Goal: Task Accomplishment & Management: Manage account settings

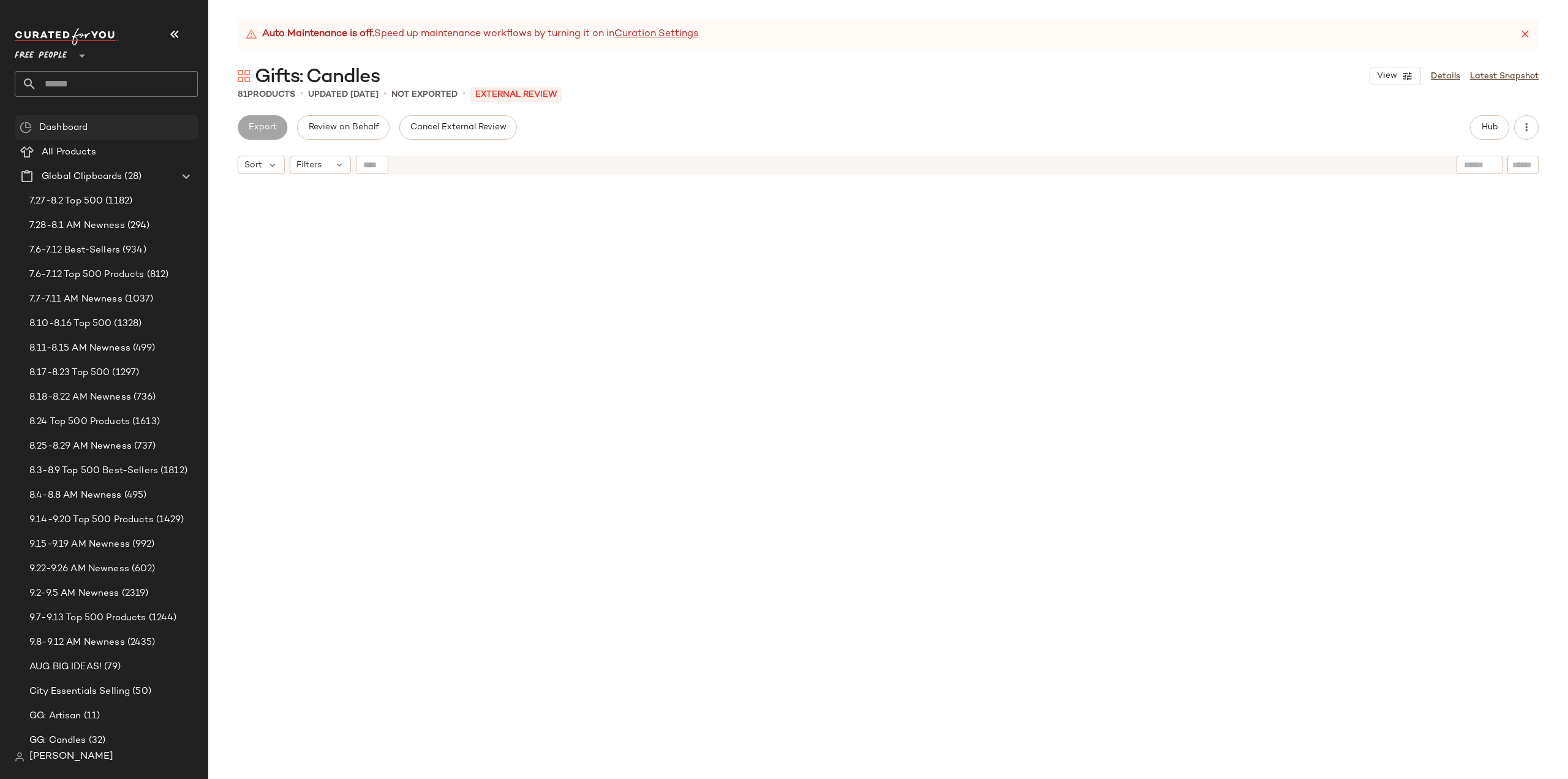
scroll to position [3185, 0]
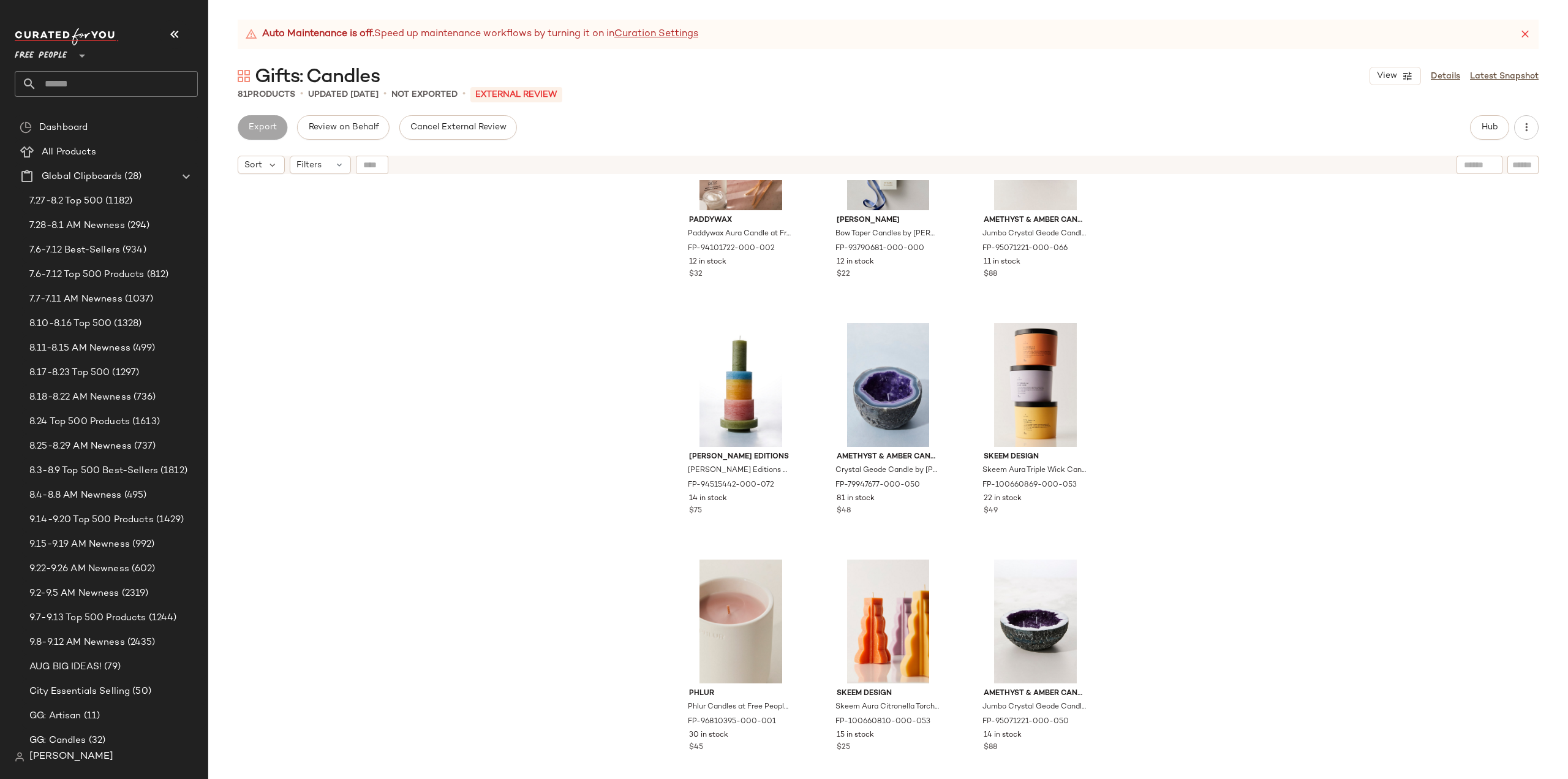
click at [132, 81] on input "text" at bounding box center [117, 83] width 161 height 26
click at [101, 86] on input "****" at bounding box center [107, 83] width 184 height 26
click at [134, 86] on input "****" at bounding box center [107, 83] width 184 height 26
click at [70, 86] on input "****" at bounding box center [107, 83] width 184 height 26
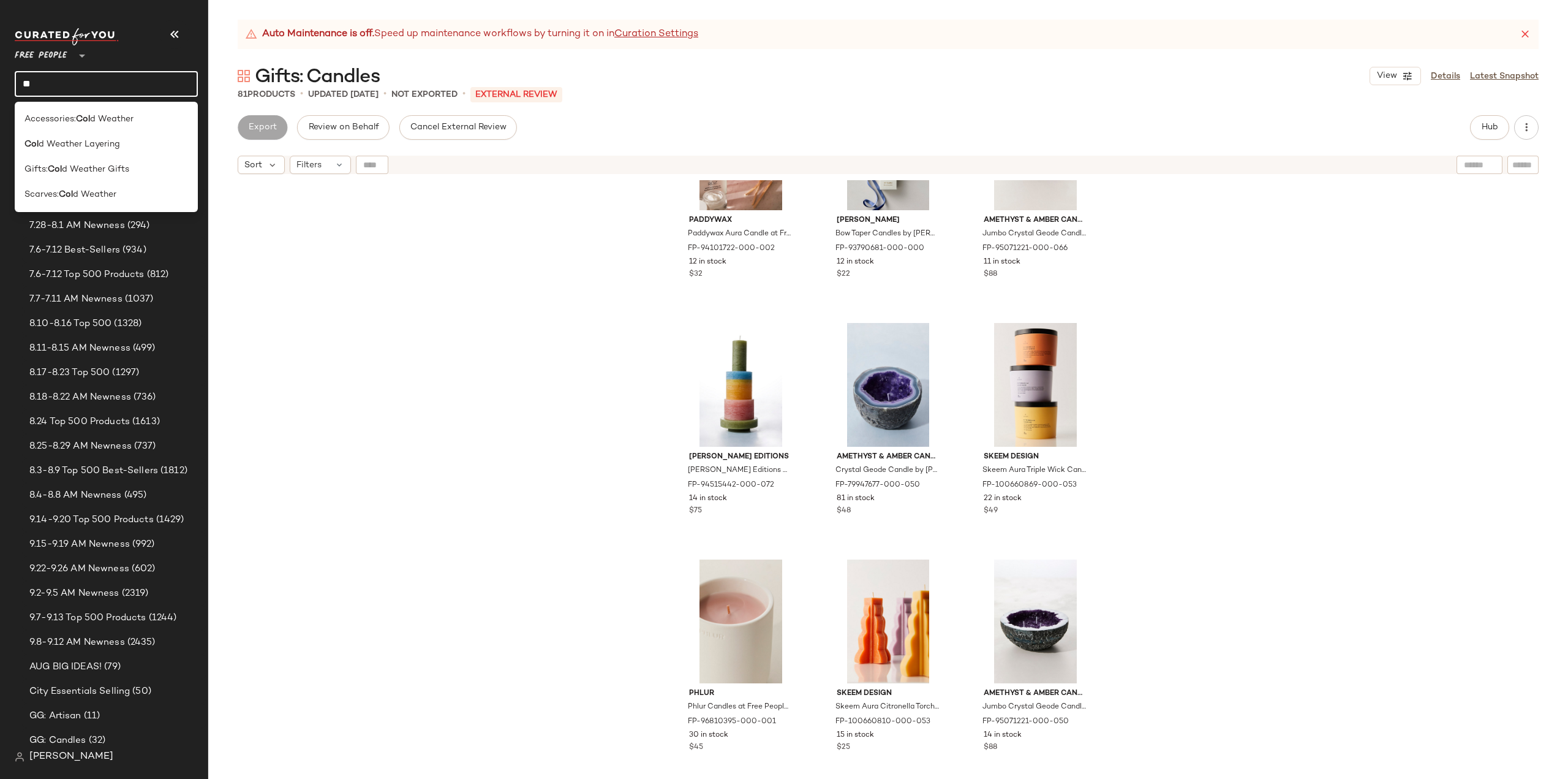
type input "*"
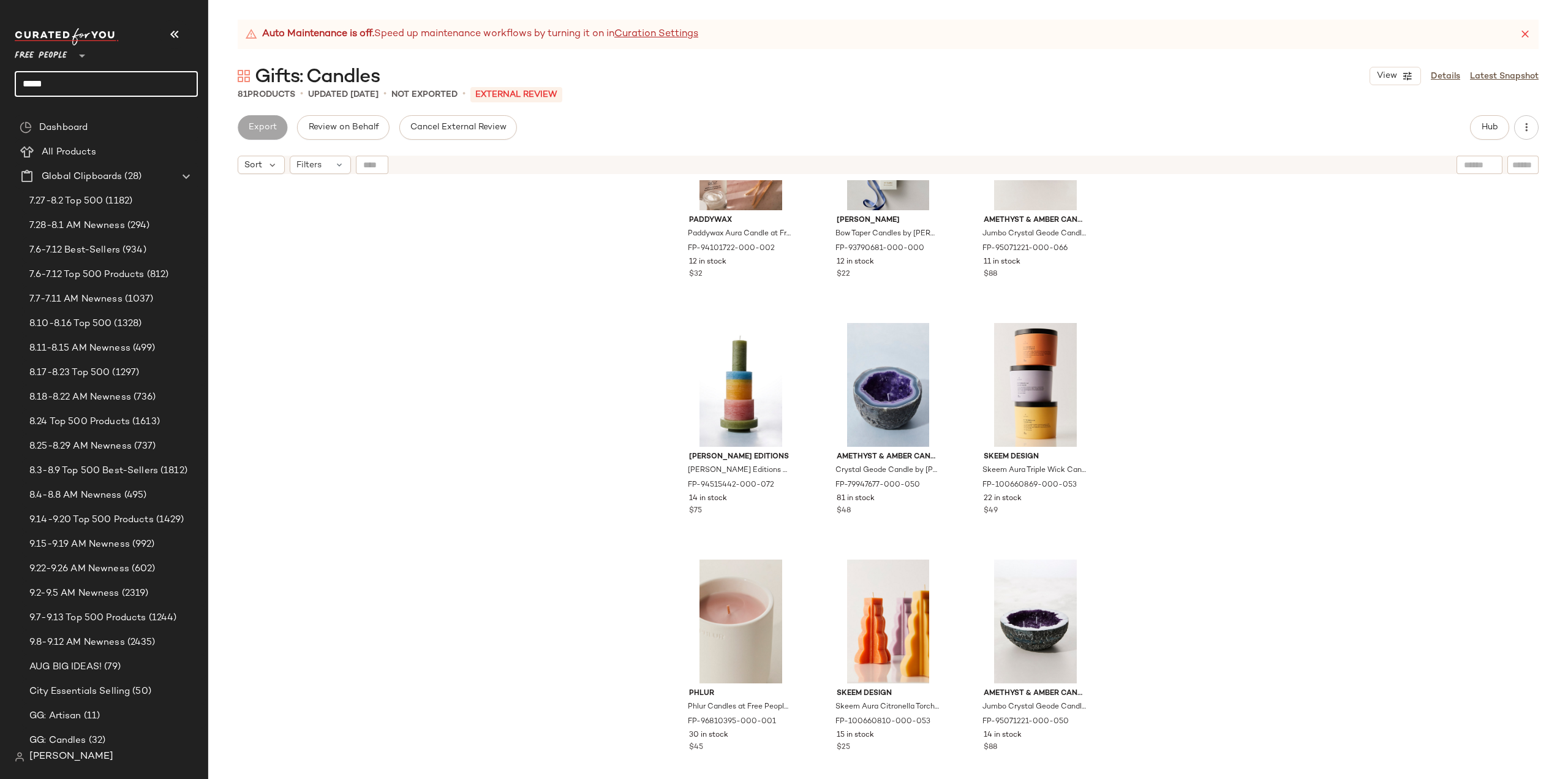
click at [126, 88] on input "*****" at bounding box center [107, 83] width 184 height 26
type input "*****"
click at [91, 124] on b "Layer" at bounding box center [94, 119] width 23 height 13
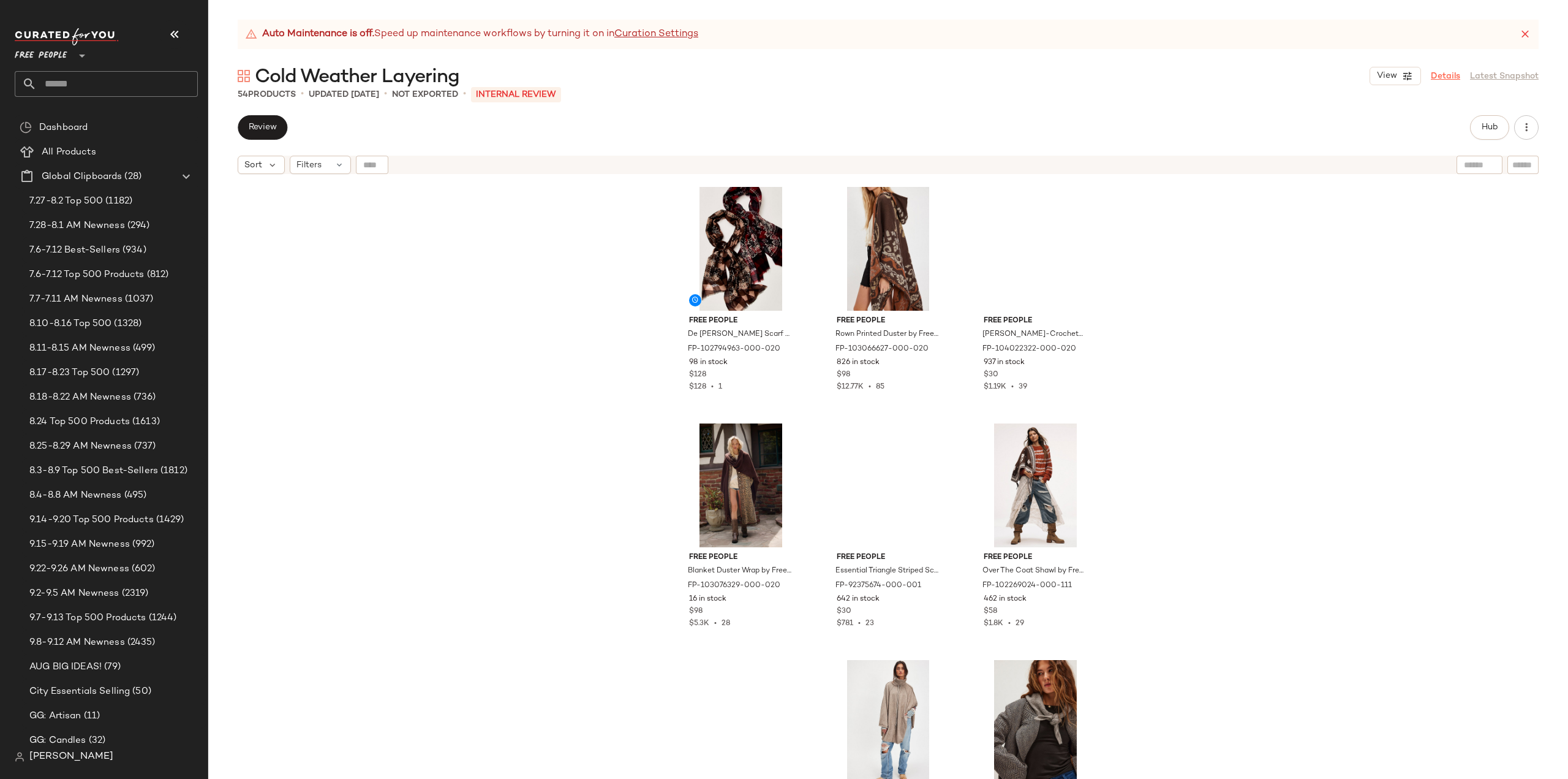
click at [1443, 72] on link "Details" at bounding box center [1445, 77] width 29 height 13
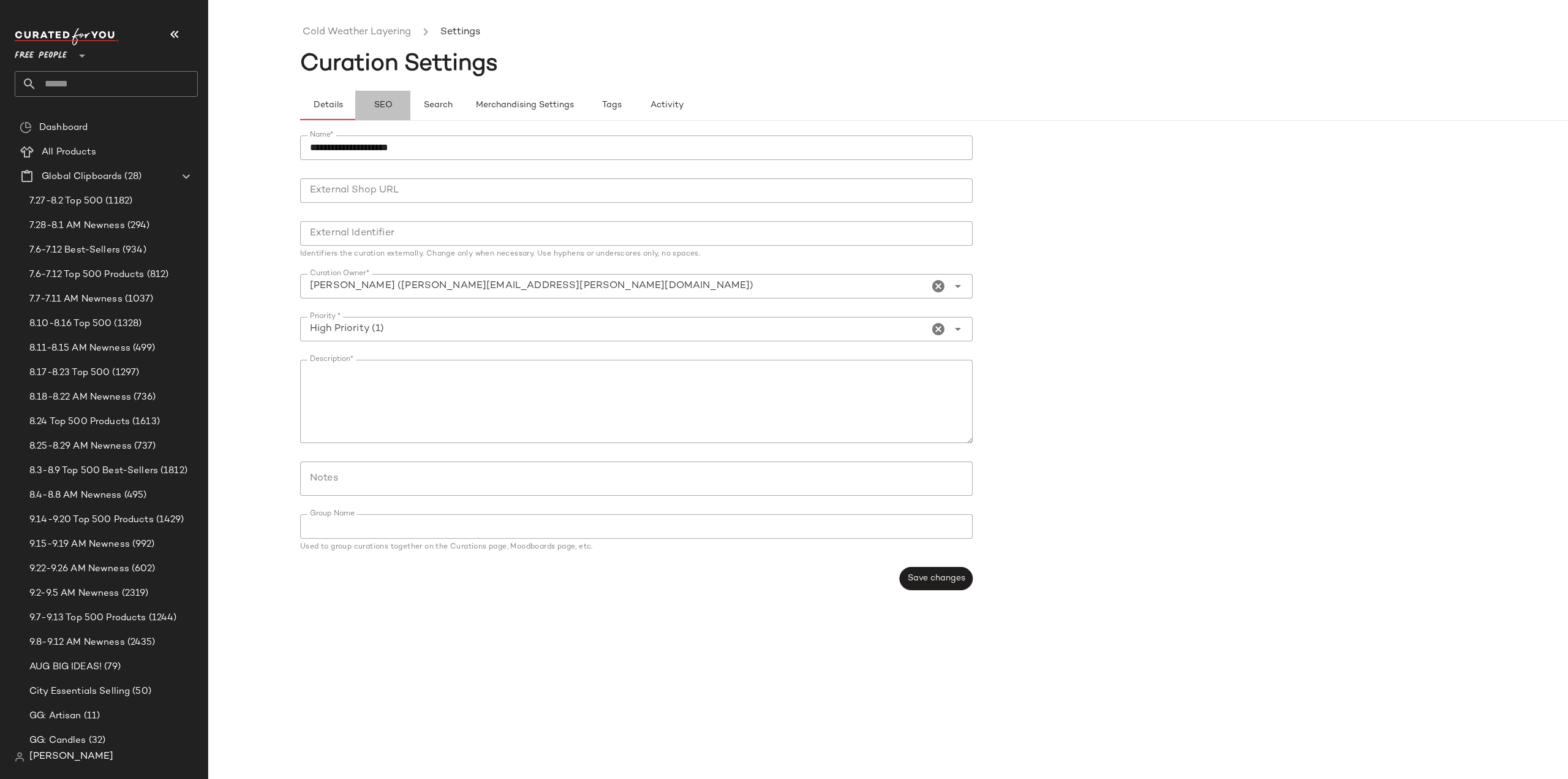
click at [379, 107] on span "SEO" at bounding box center [382, 105] width 19 height 9
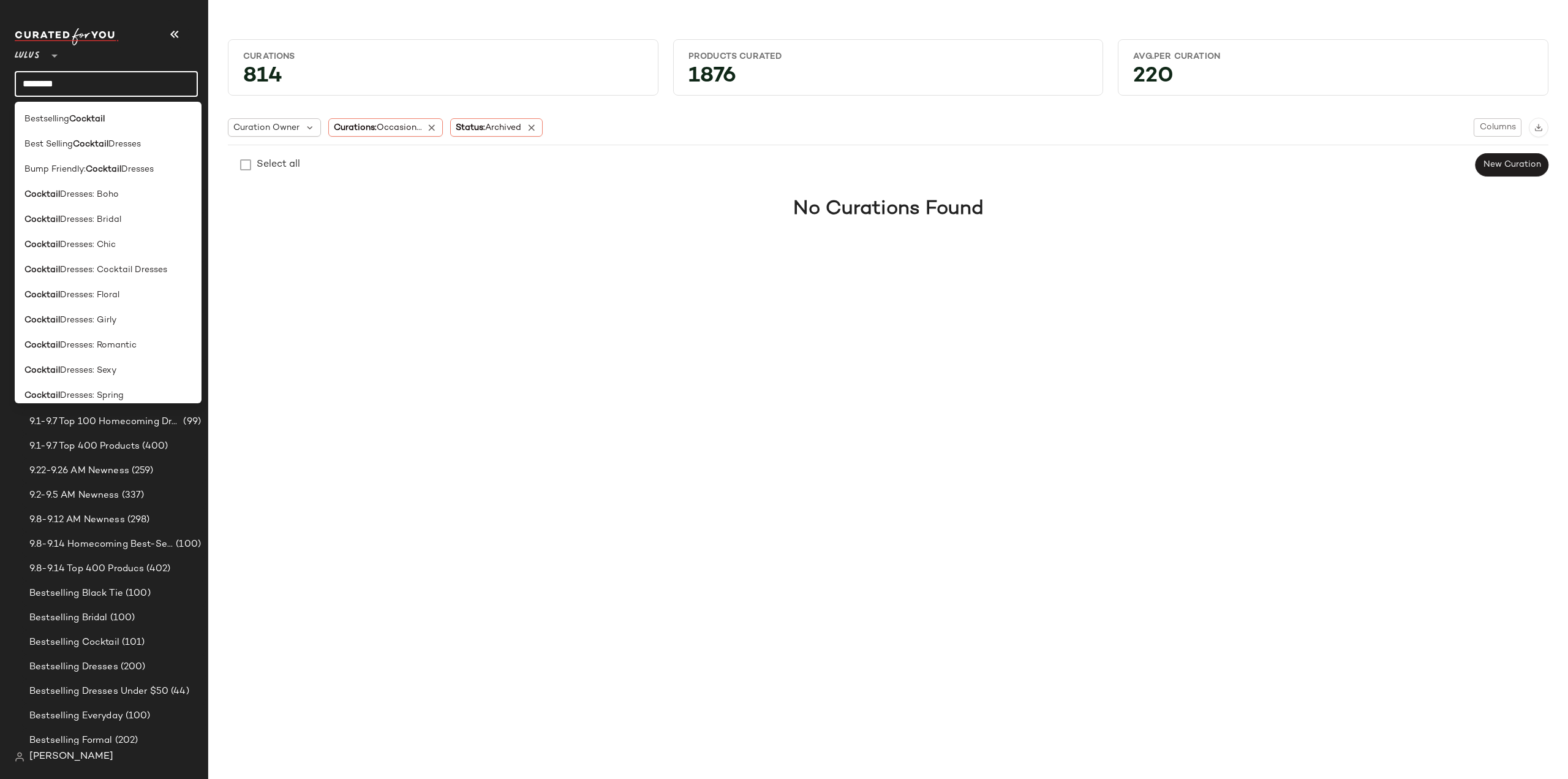
scroll to position [161, 0]
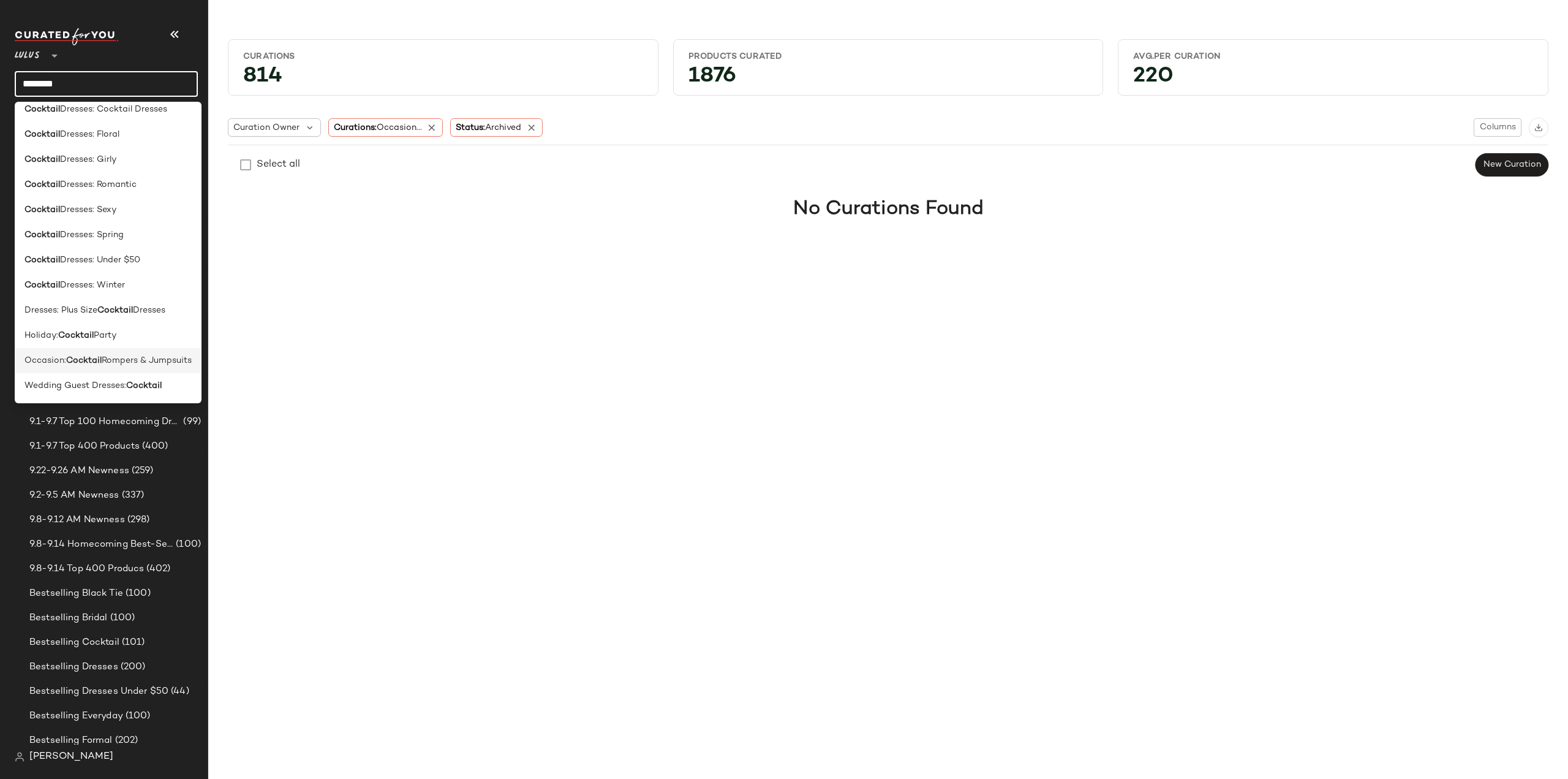
type input "********"
click at [128, 357] on span "Rompers & Jumpsuits" at bounding box center [146, 361] width 90 height 13
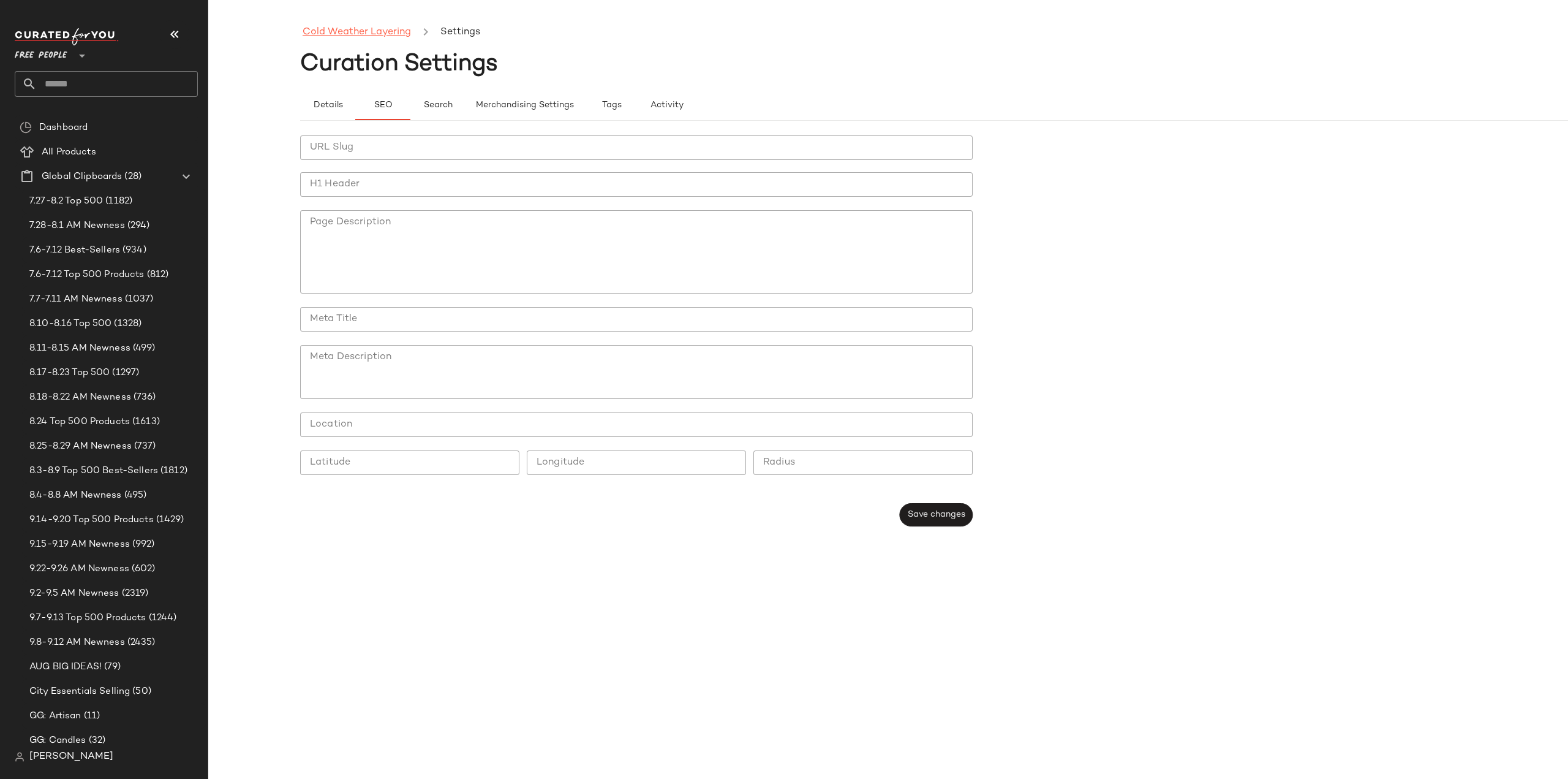
click at [367, 31] on link "Cold Weather Layering" at bounding box center [357, 32] width 109 height 16
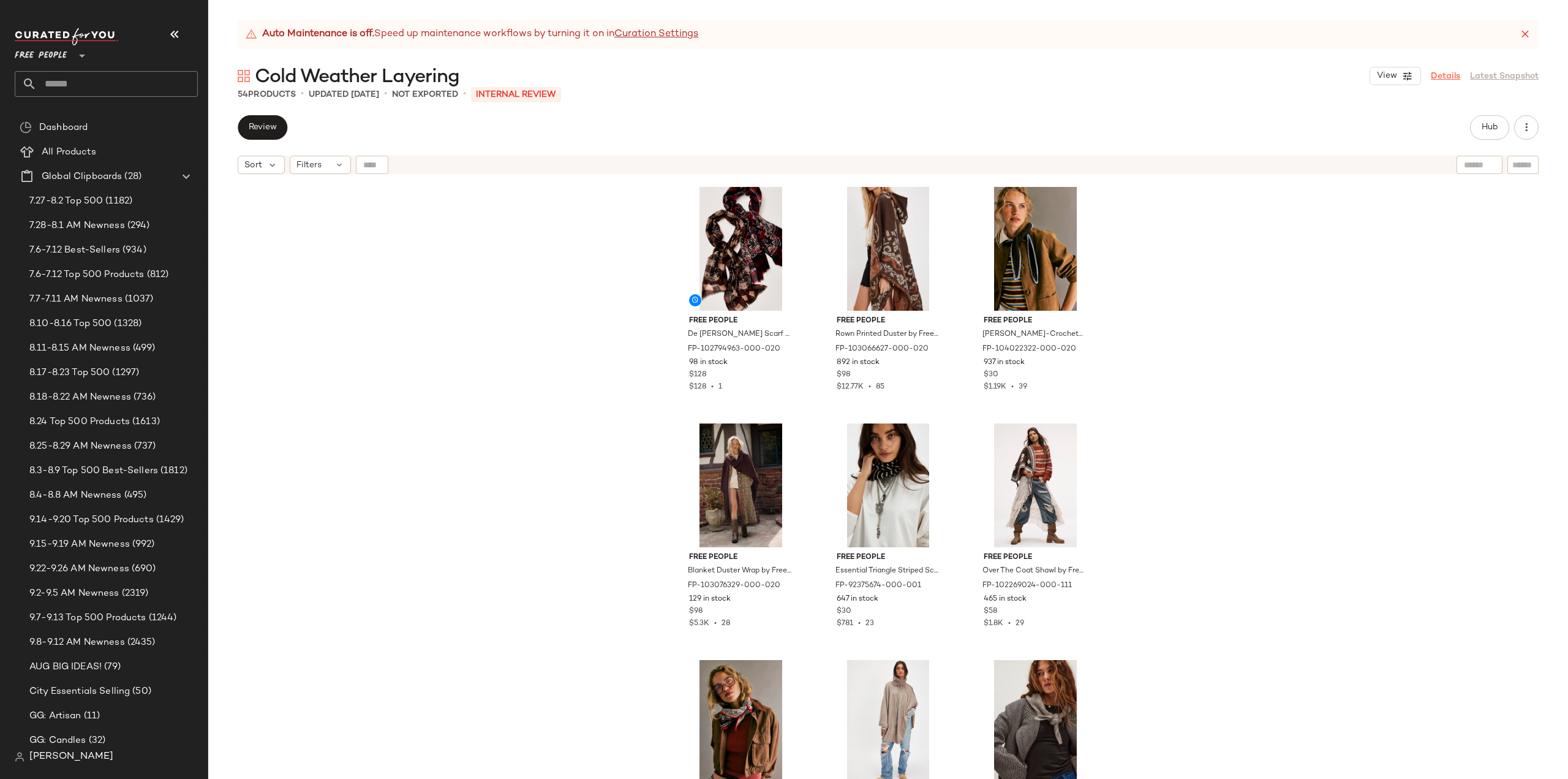
click at [1453, 76] on link "Details" at bounding box center [1445, 77] width 29 height 13
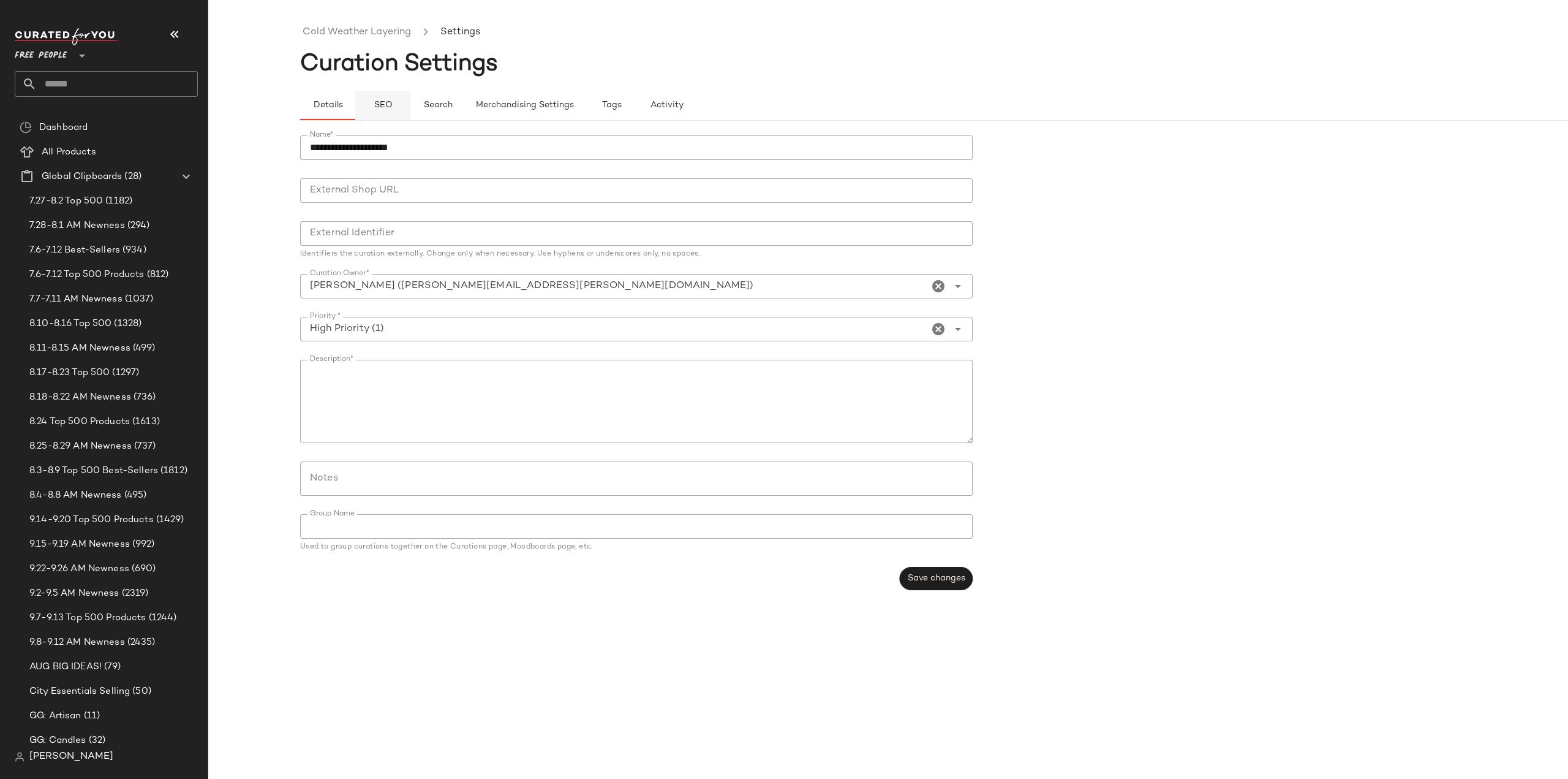
click at [380, 100] on span "SEO" at bounding box center [382, 105] width 19 height 9
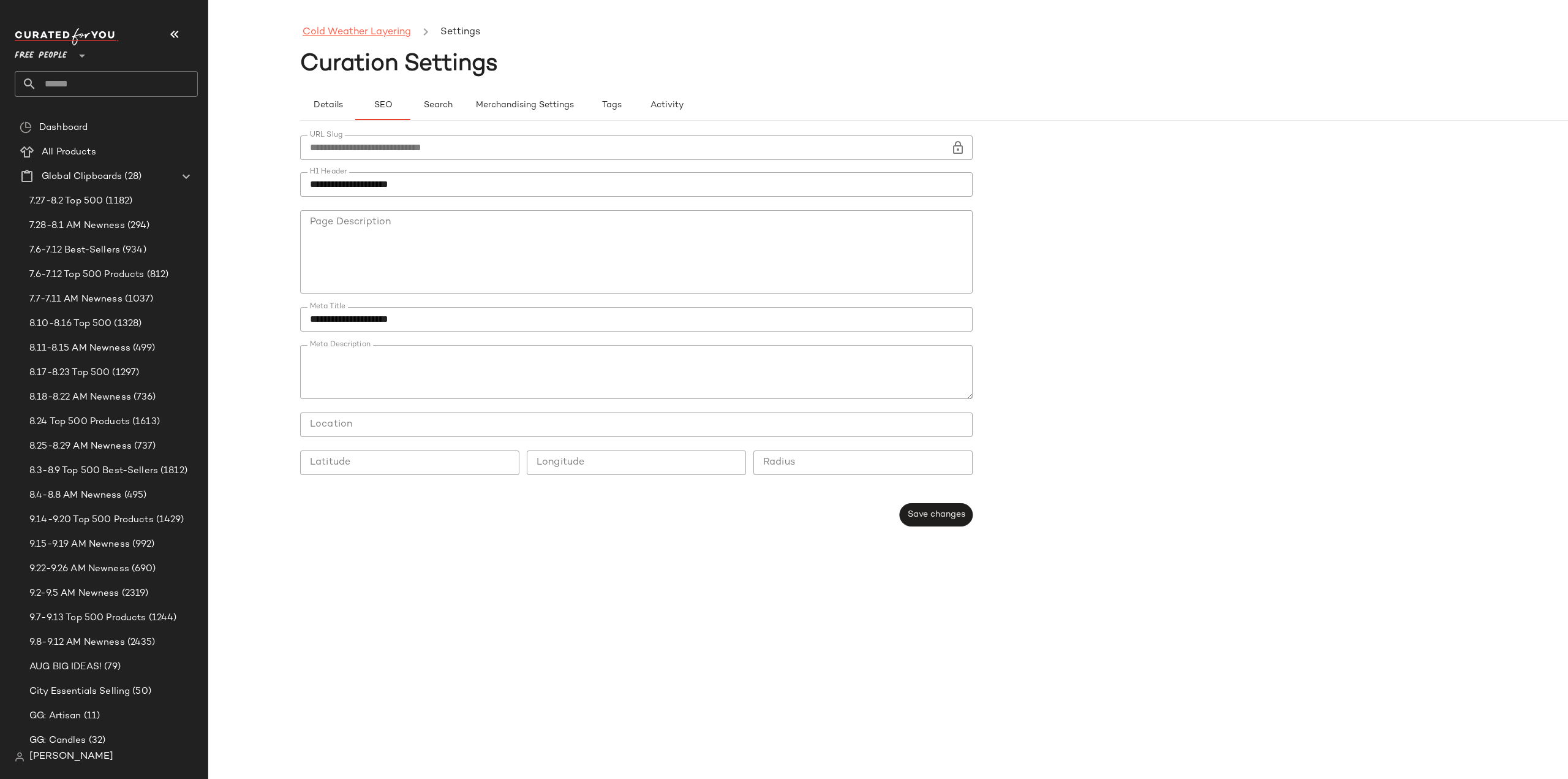
click at [353, 32] on link "Cold Weather Layering" at bounding box center [357, 32] width 109 height 16
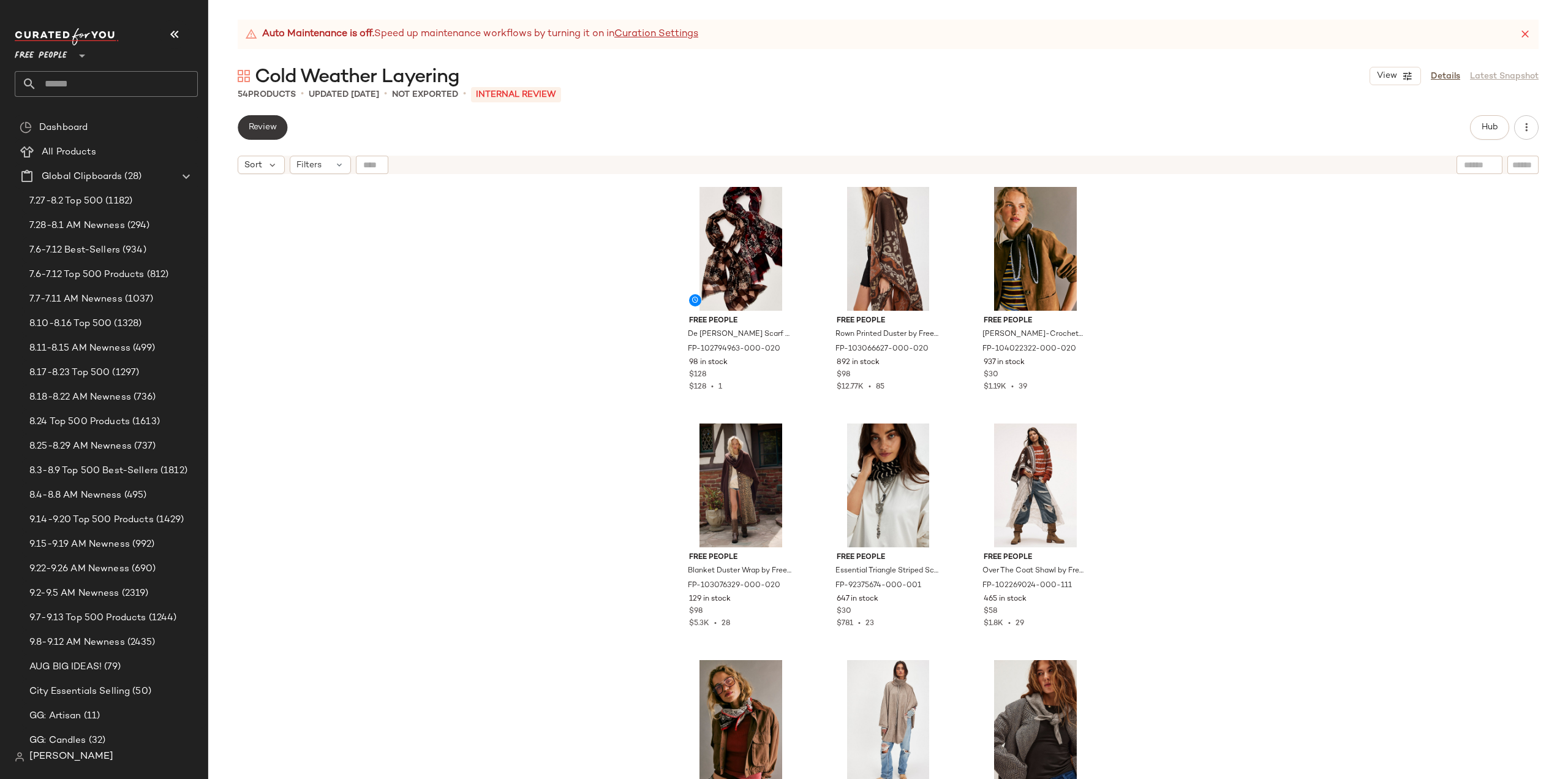
click at [259, 124] on span "Review" at bounding box center [262, 127] width 28 height 9
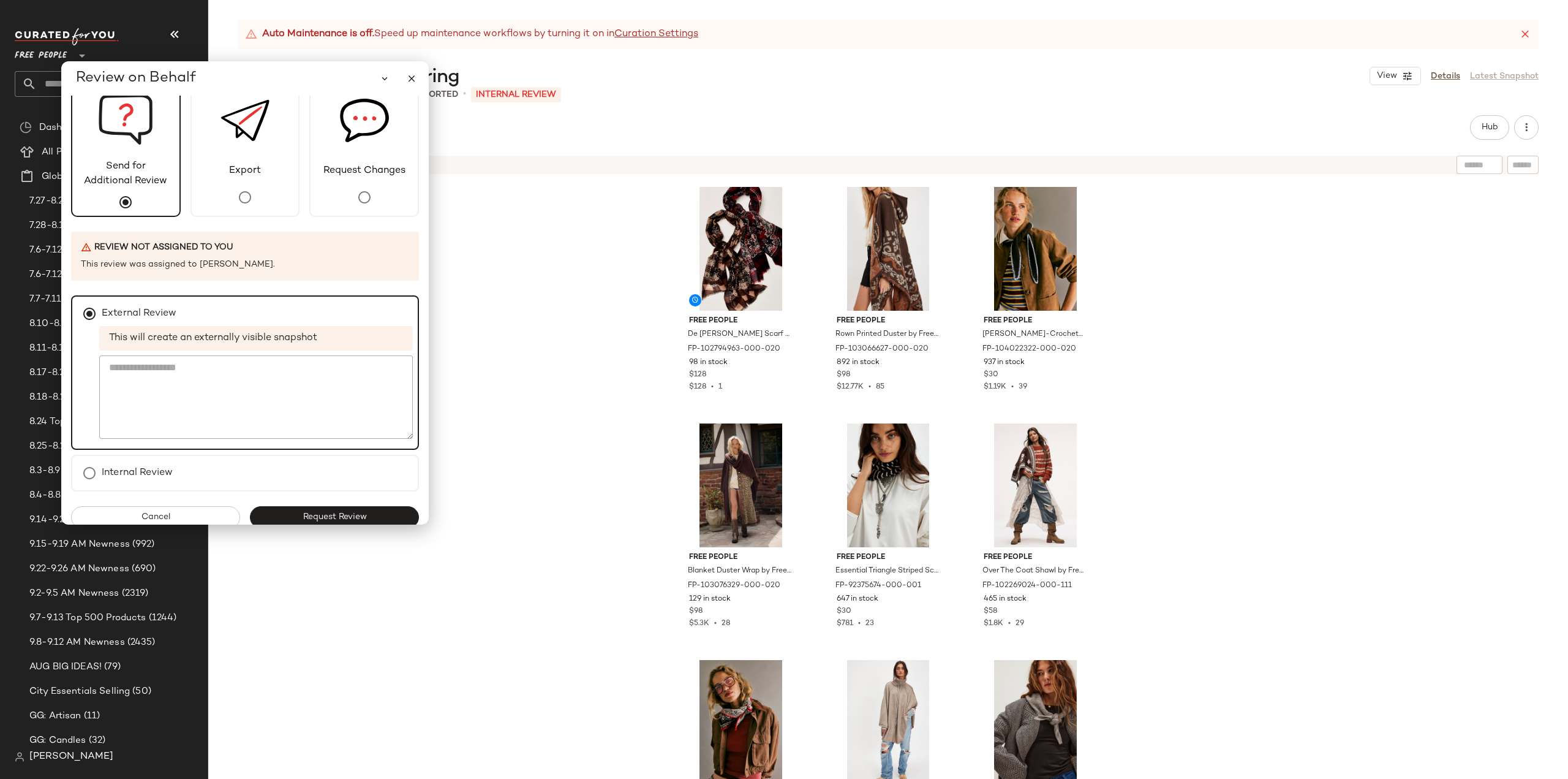
scroll to position [38, 0]
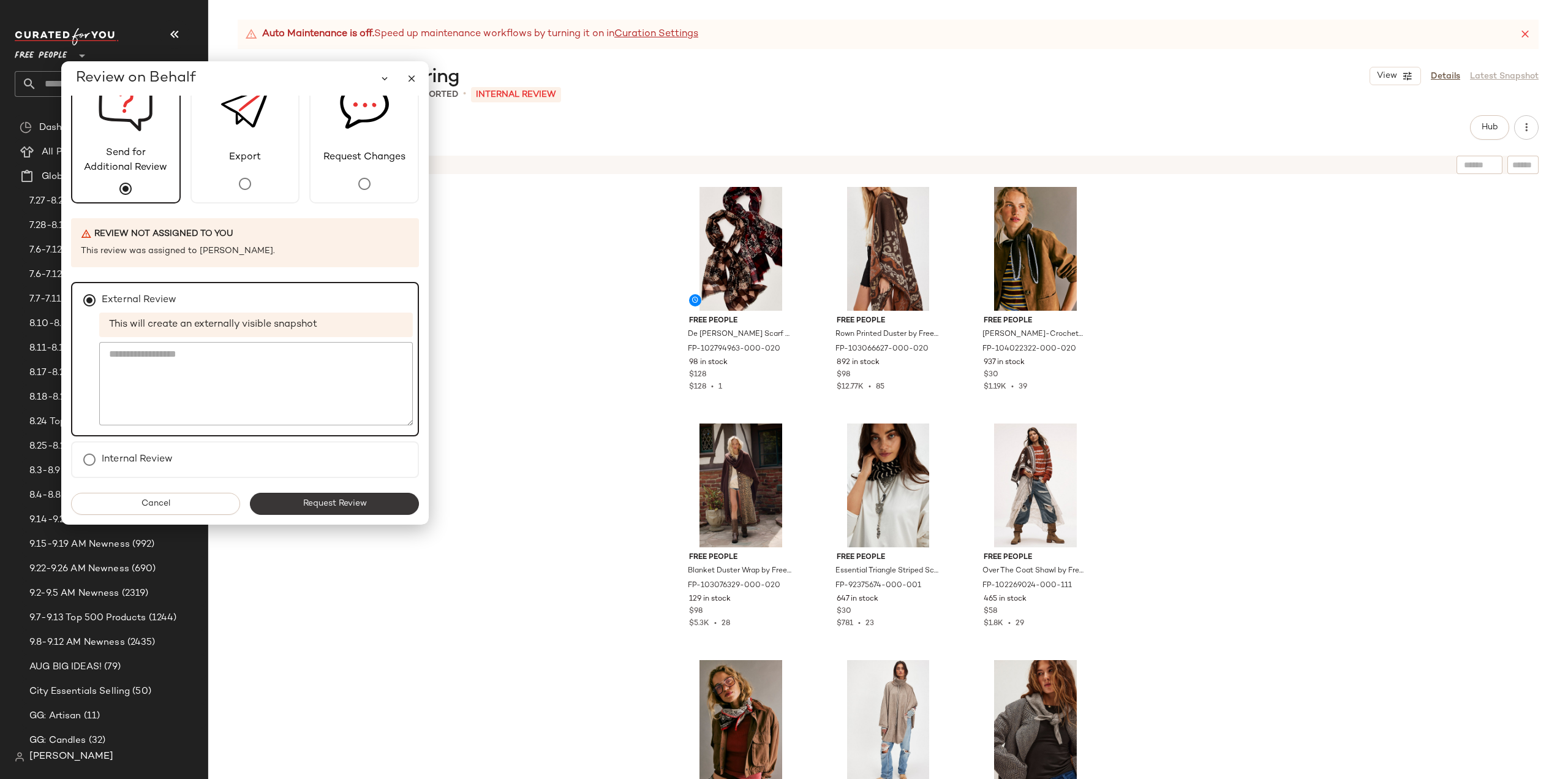
click at [344, 508] on span "Request Review" at bounding box center [334, 504] width 64 height 9
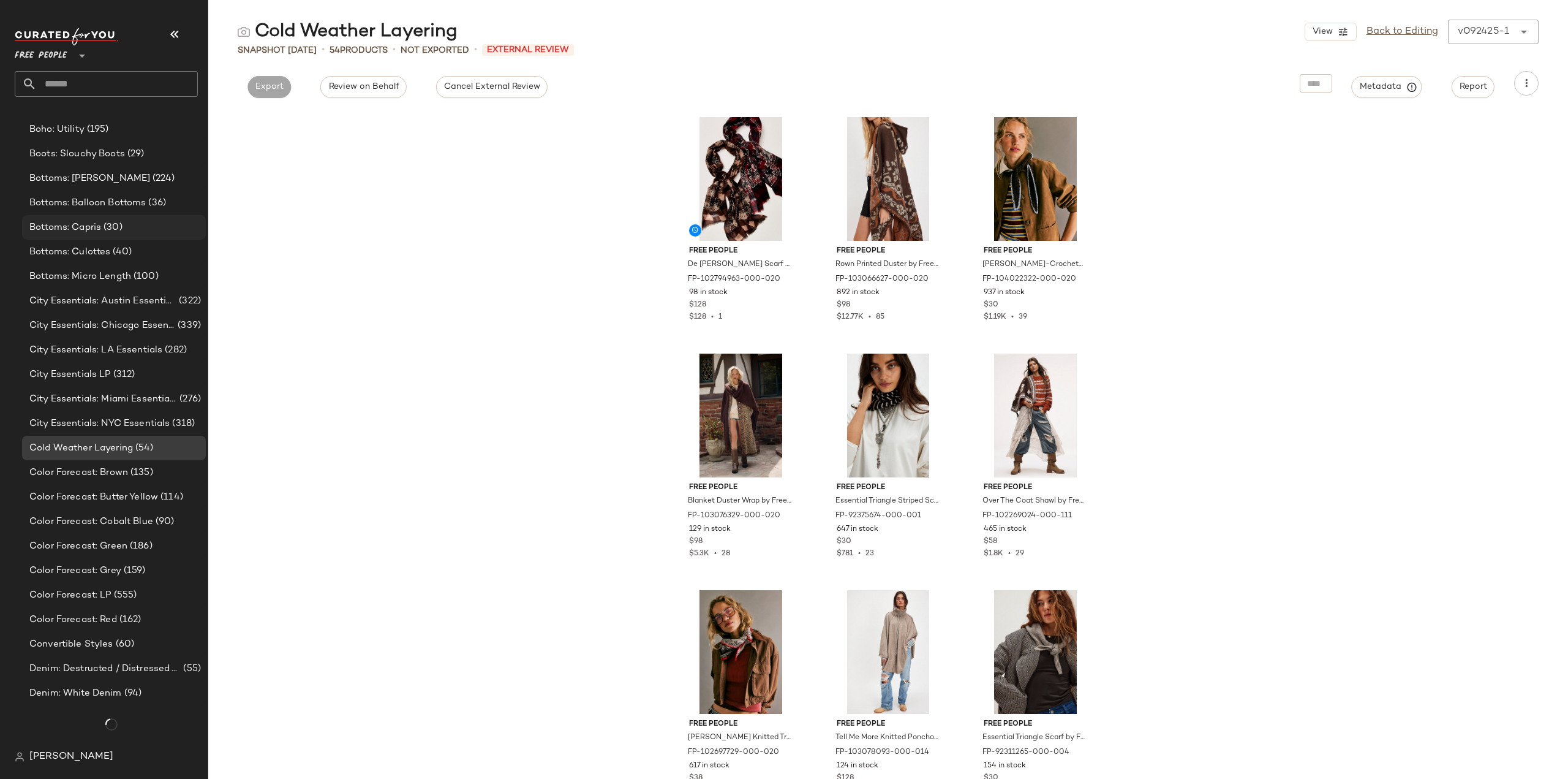
scroll to position [1419, 0]
click at [99, 426] on span "City Essentials: NYC Essentials" at bounding box center [99, 424] width 140 height 14
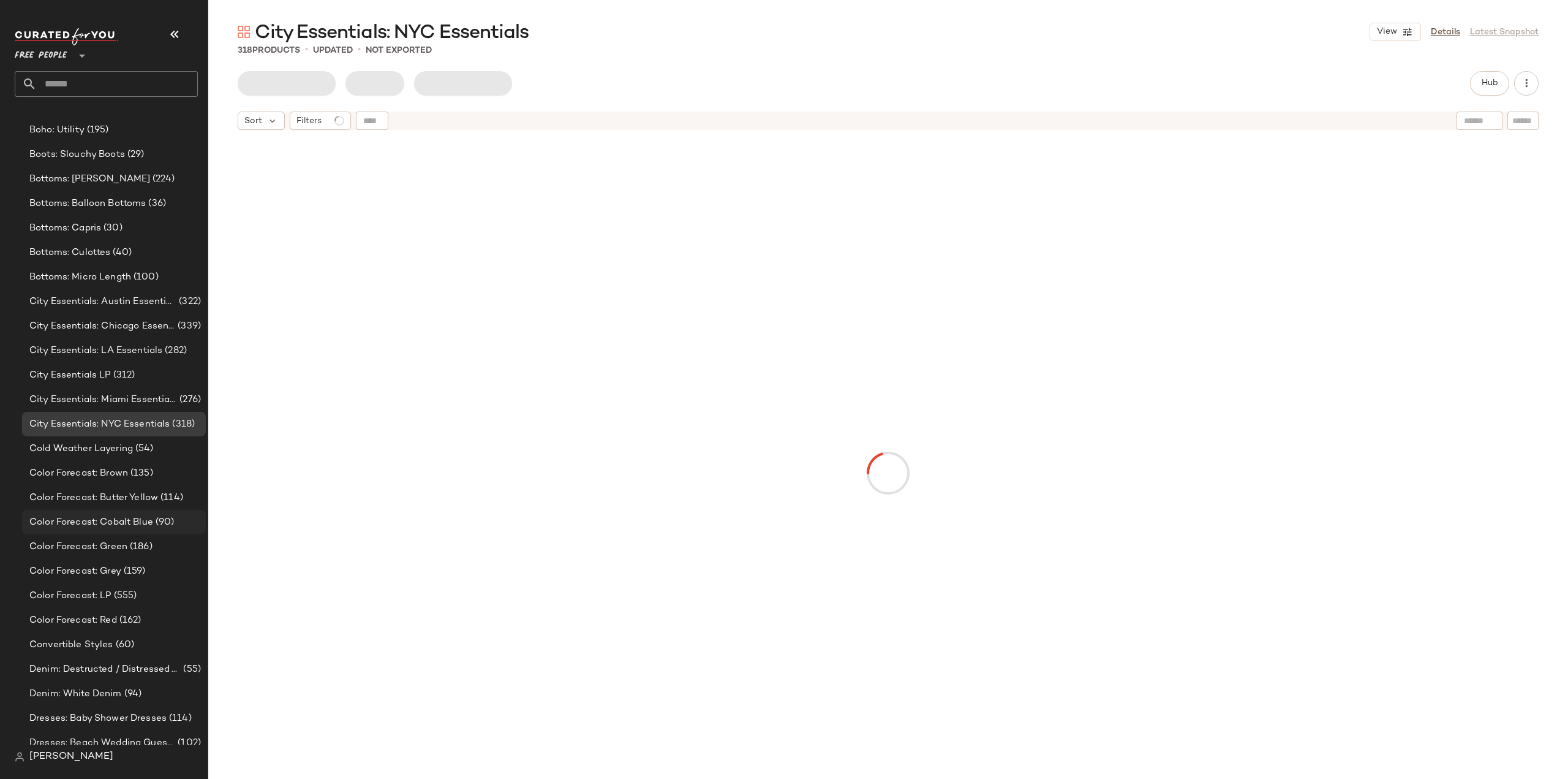
click at [98, 527] on span "Color Forecast: Cobalt Blue" at bounding box center [91, 522] width 124 height 14
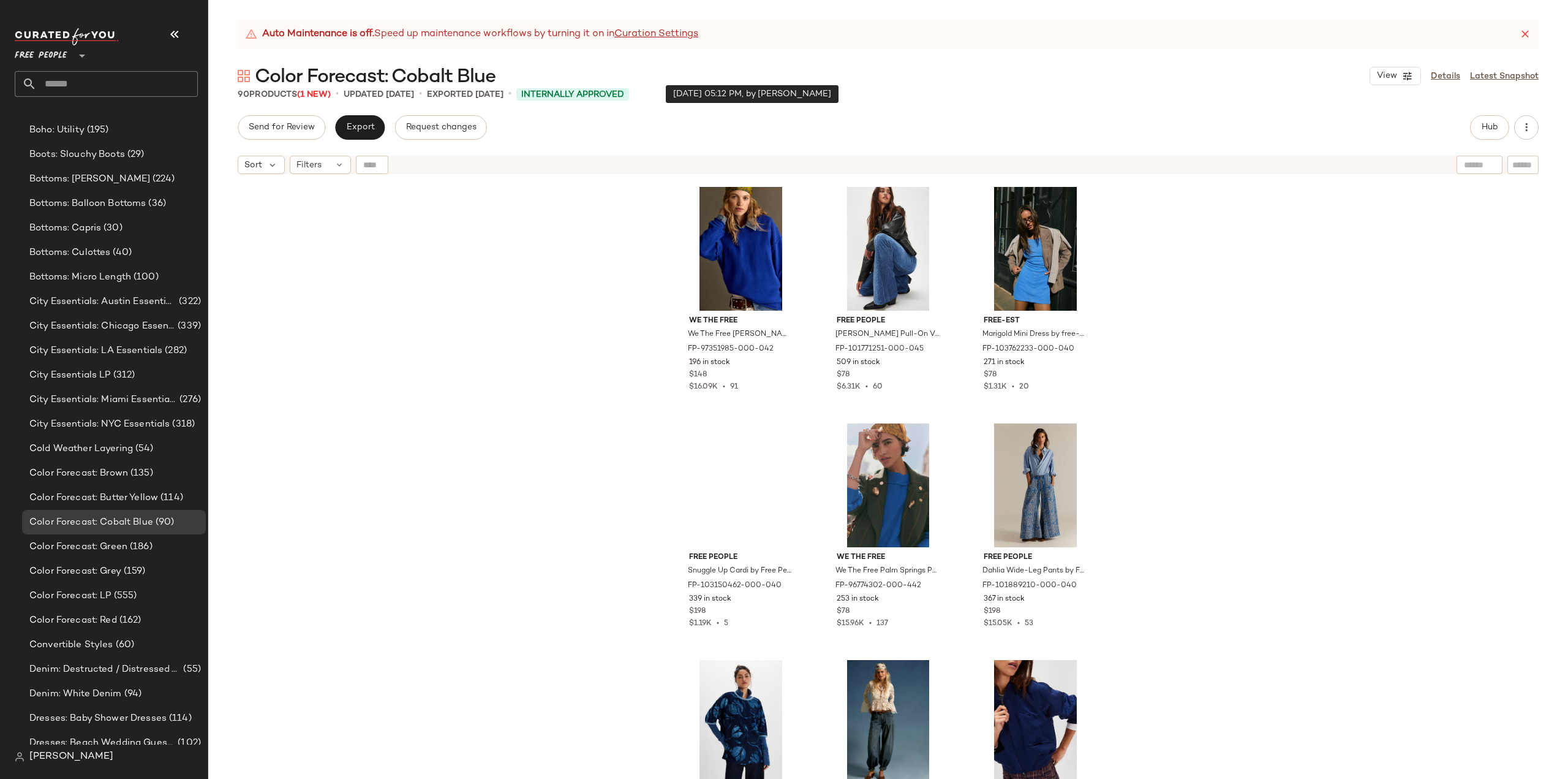
click at [579, 93] on span "Internally Approved" at bounding box center [573, 95] width 103 height 13
click at [284, 133] on button "Send for Review" at bounding box center [281, 128] width 88 height 25
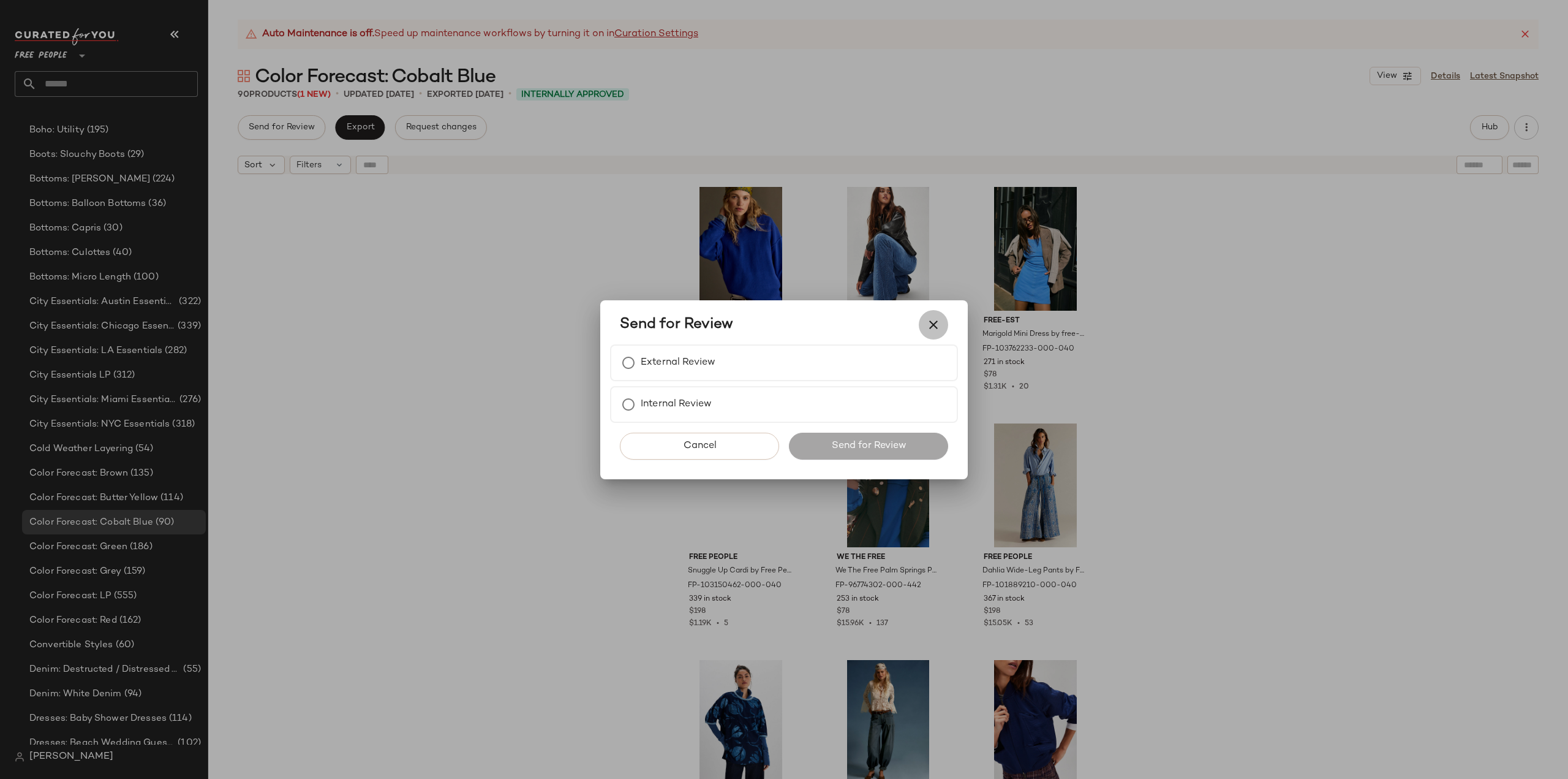
click at [934, 324] on icon "button" at bounding box center [934, 325] width 15 height 15
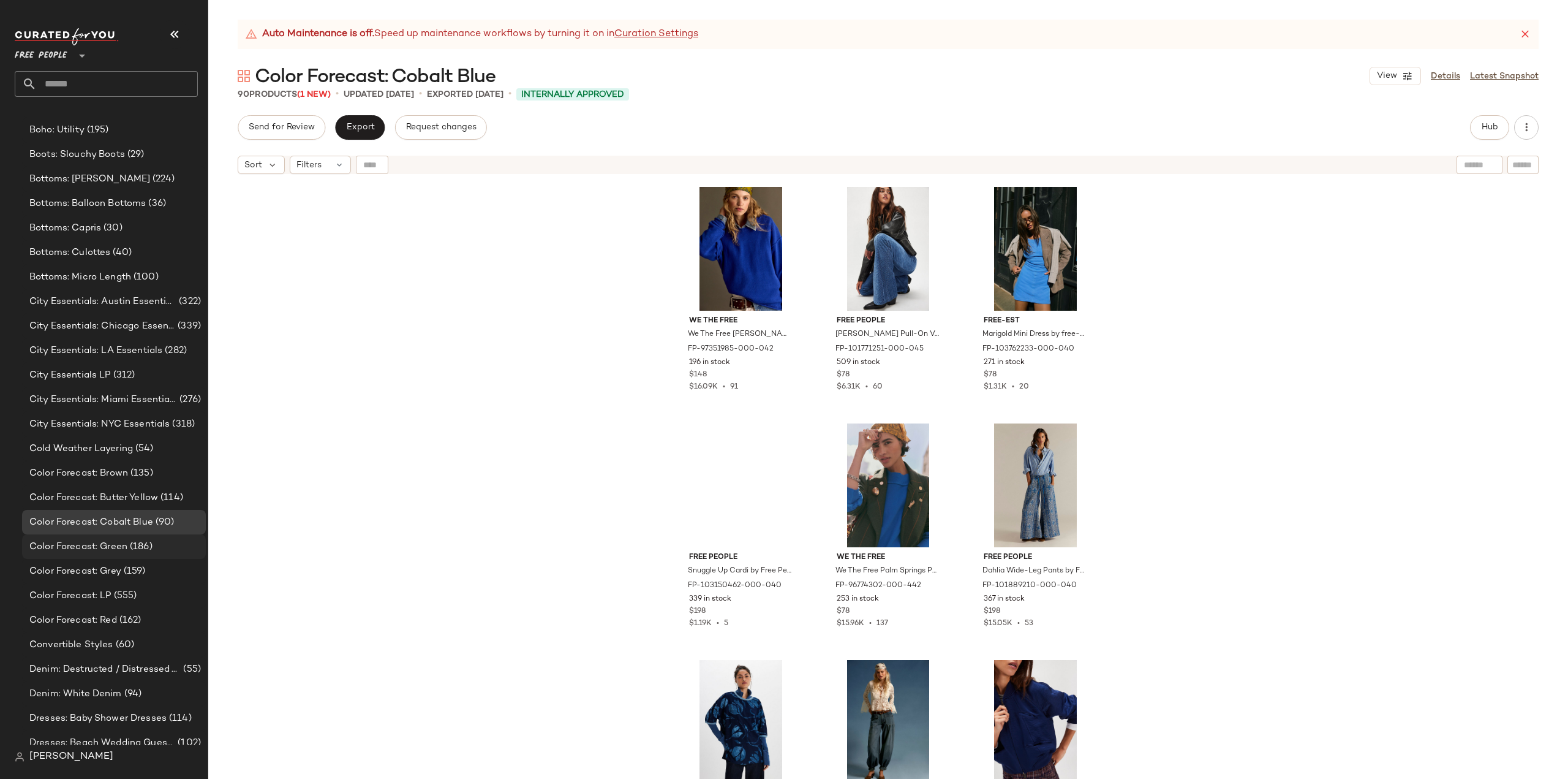
click at [79, 546] on span "Color Forecast: Green" at bounding box center [79, 546] width 98 height 14
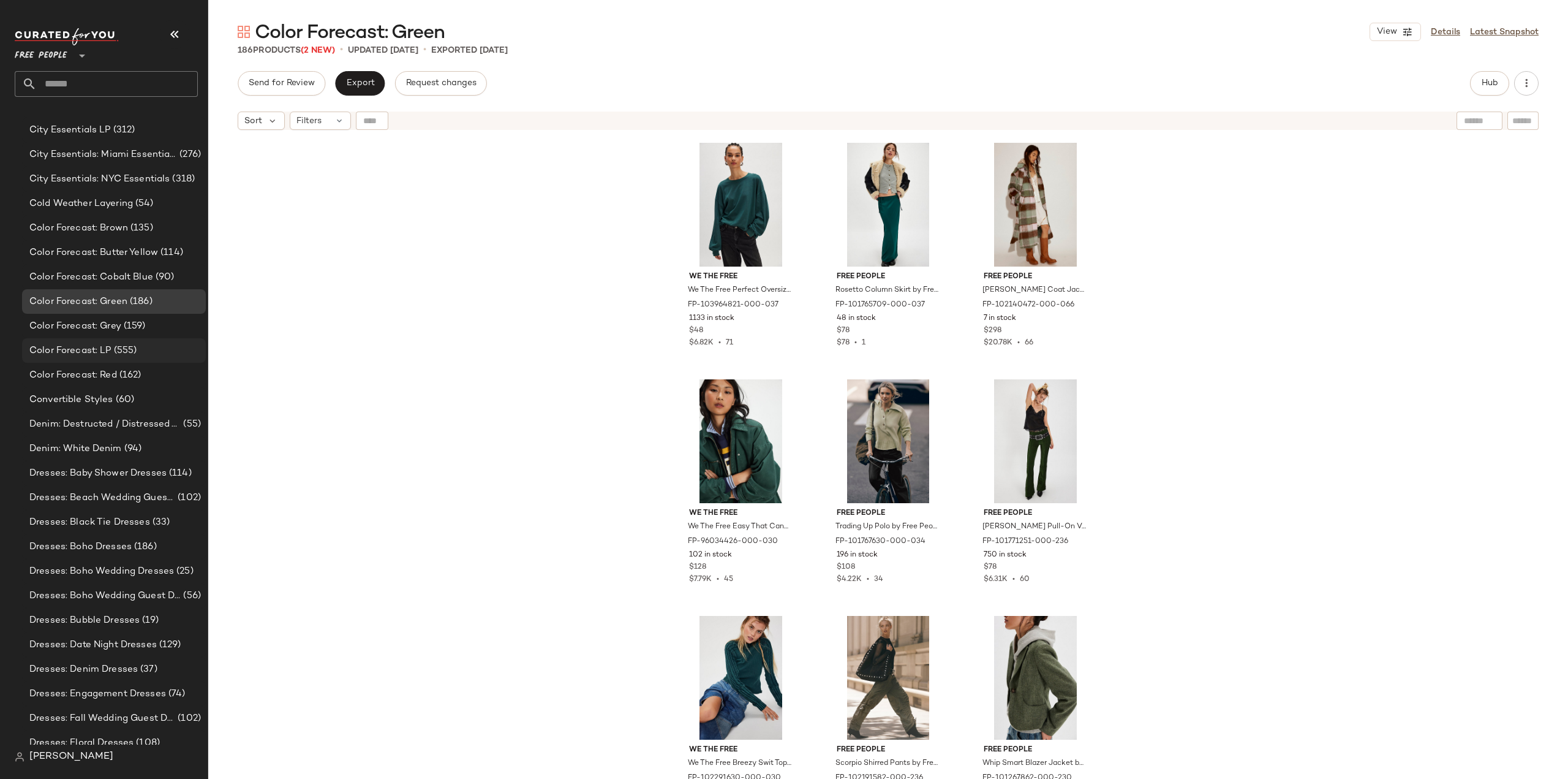
scroll to position [1787, 0]
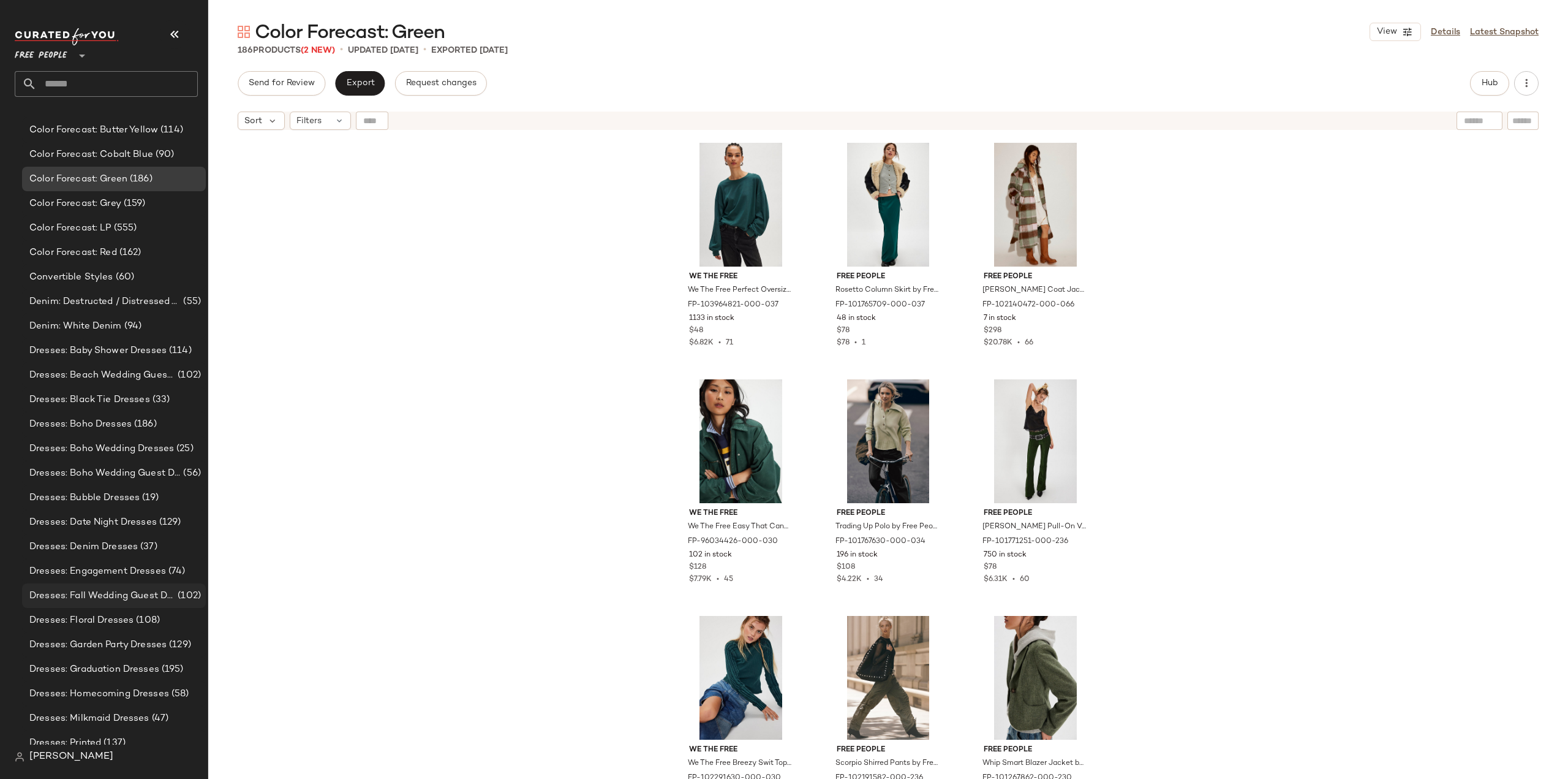
click at [88, 596] on span "Dresses: Fall Wedding Guest Dresses" at bounding box center [102, 595] width 146 height 14
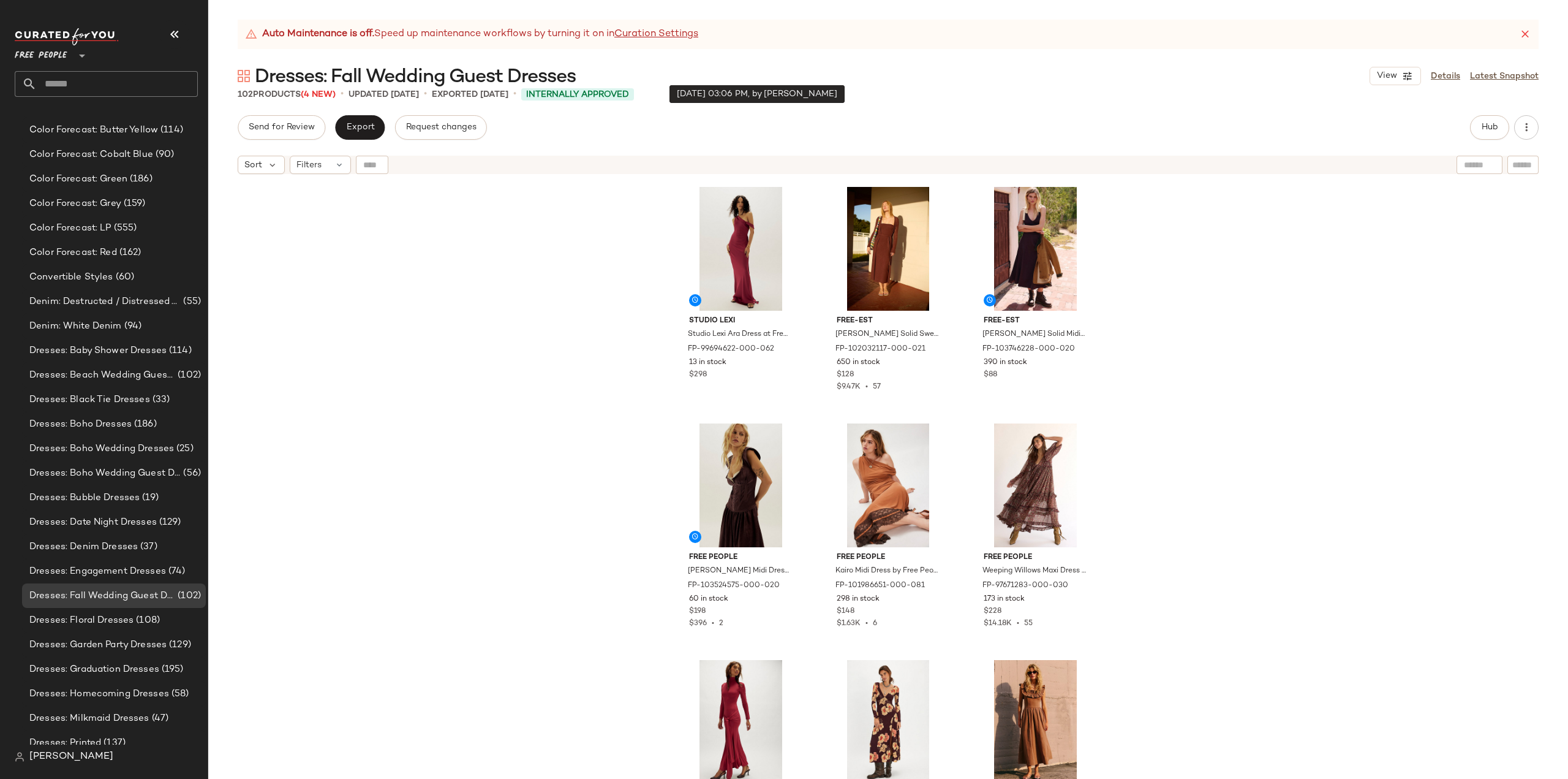
click at [609, 96] on span "Internally Approved" at bounding box center [577, 95] width 103 height 13
click at [608, 93] on span "Internally Approved" at bounding box center [577, 95] width 103 height 13
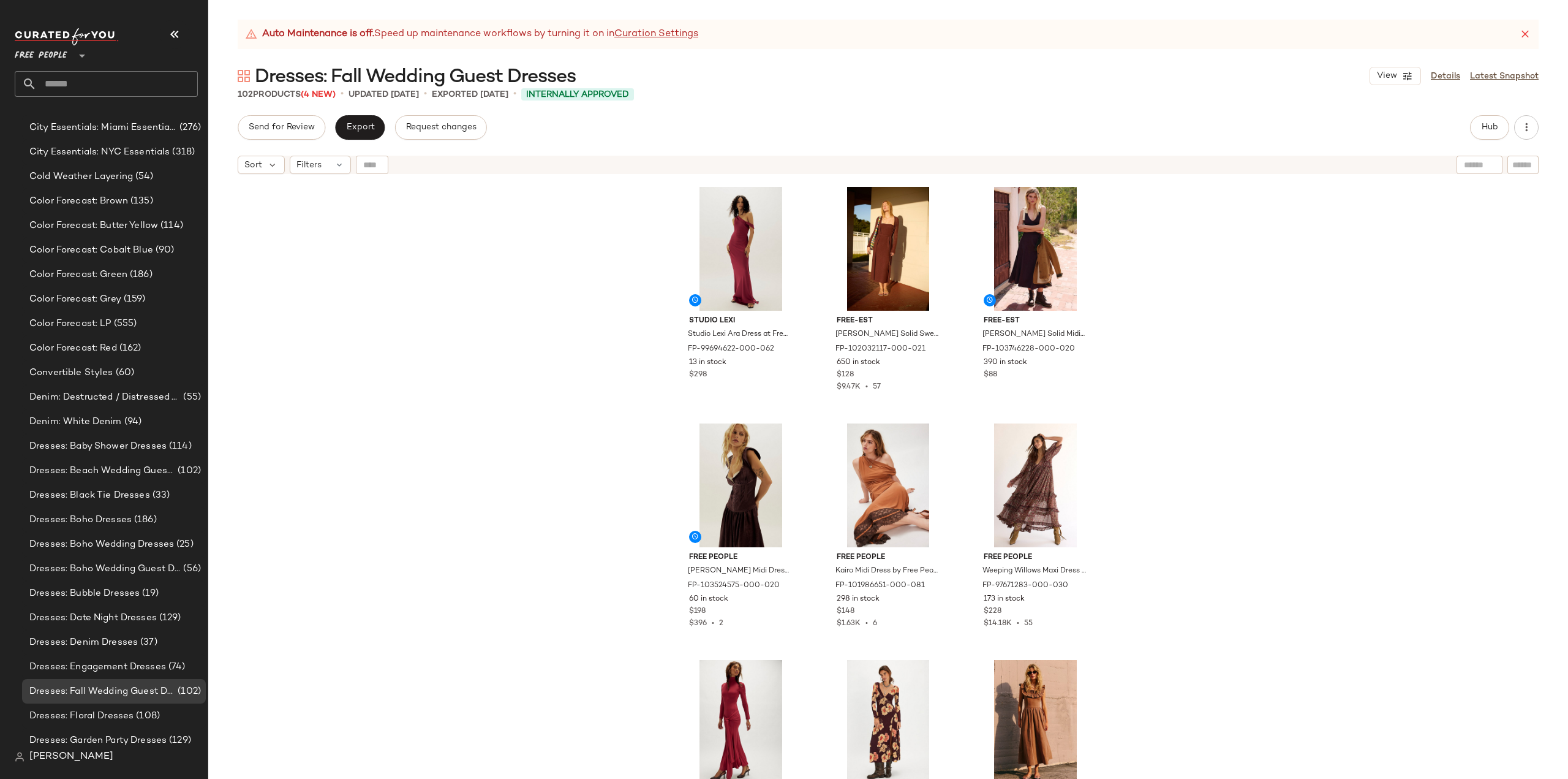
scroll to position [1664, 0]
click at [663, 32] on link "Curation Settings" at bounding box center [656, 34] width 84 height 15
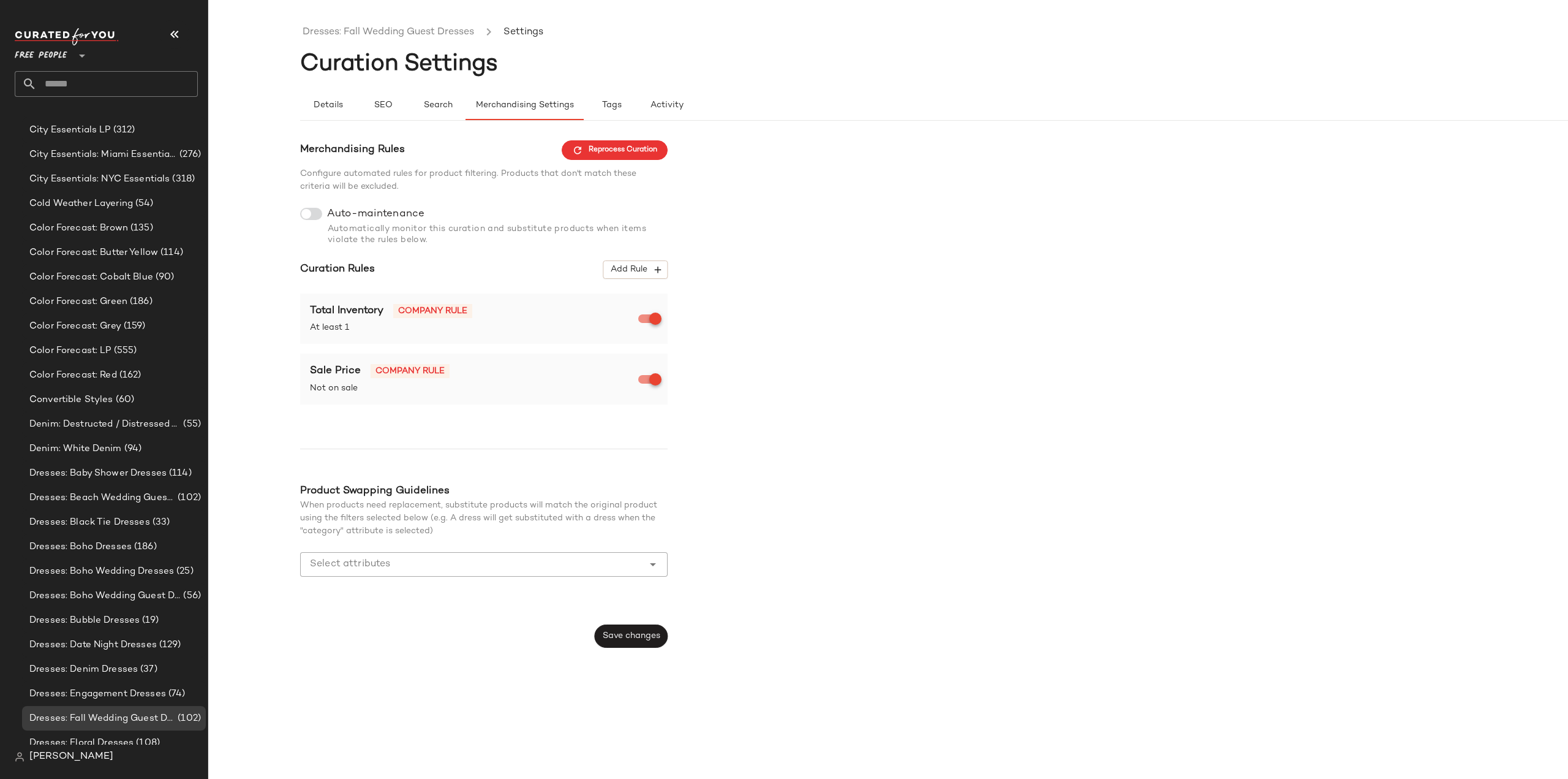
click at [398, 564] on input "Select attributes" at bounding box center [475, 564] width 329 height 15
click at [843, 572] on div "Merchandising Rules Reprocess Curation Configure automated rules for product fi…" at bounding box center [979, 394] width 1360 height 508
click at [659, 103] on span "Activity" at bounding box center [667, 105] width 34 height 9
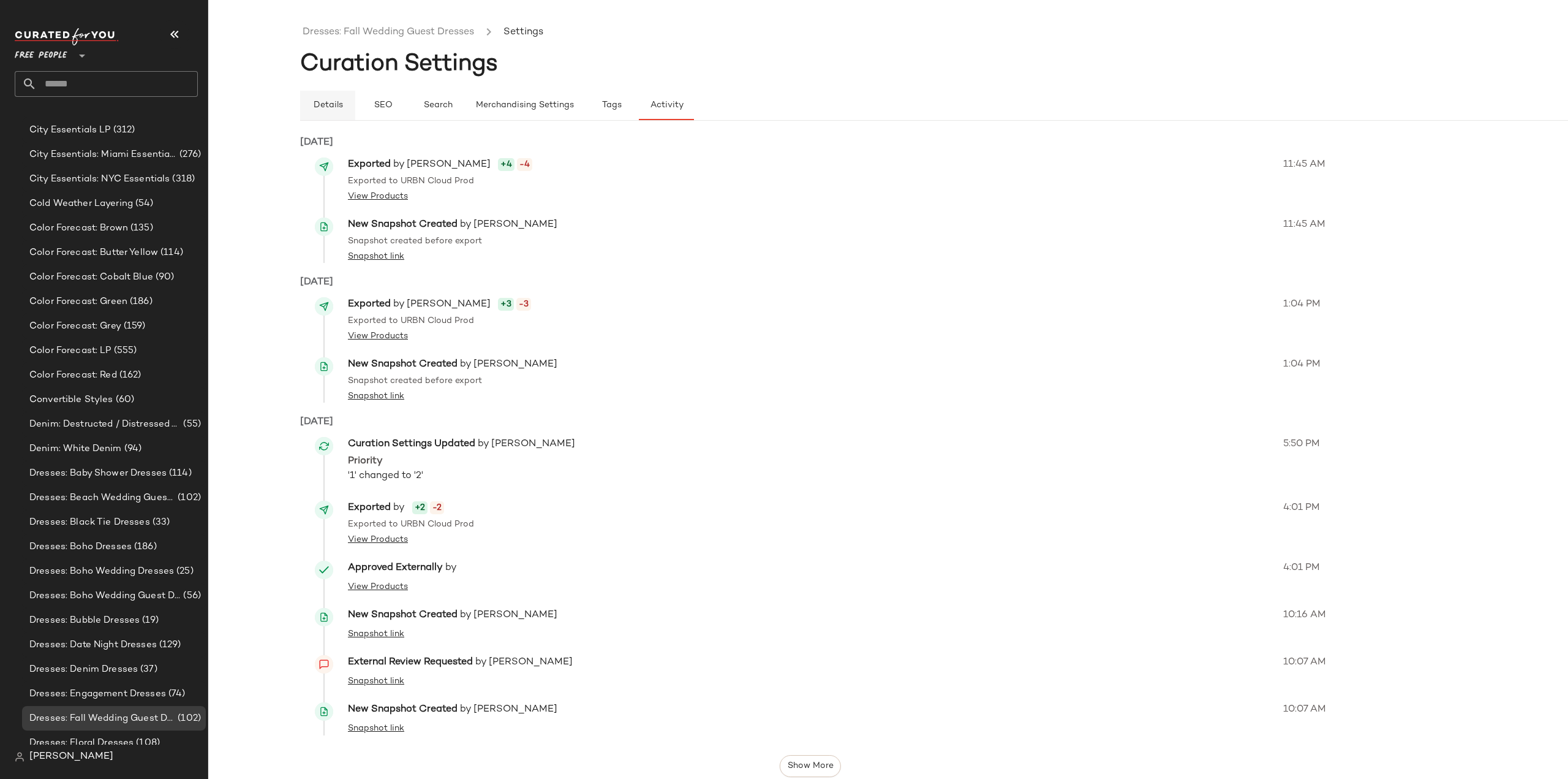
click at [317, 111] on span "Details" at bounding box center [327, 105] width 30 height 9
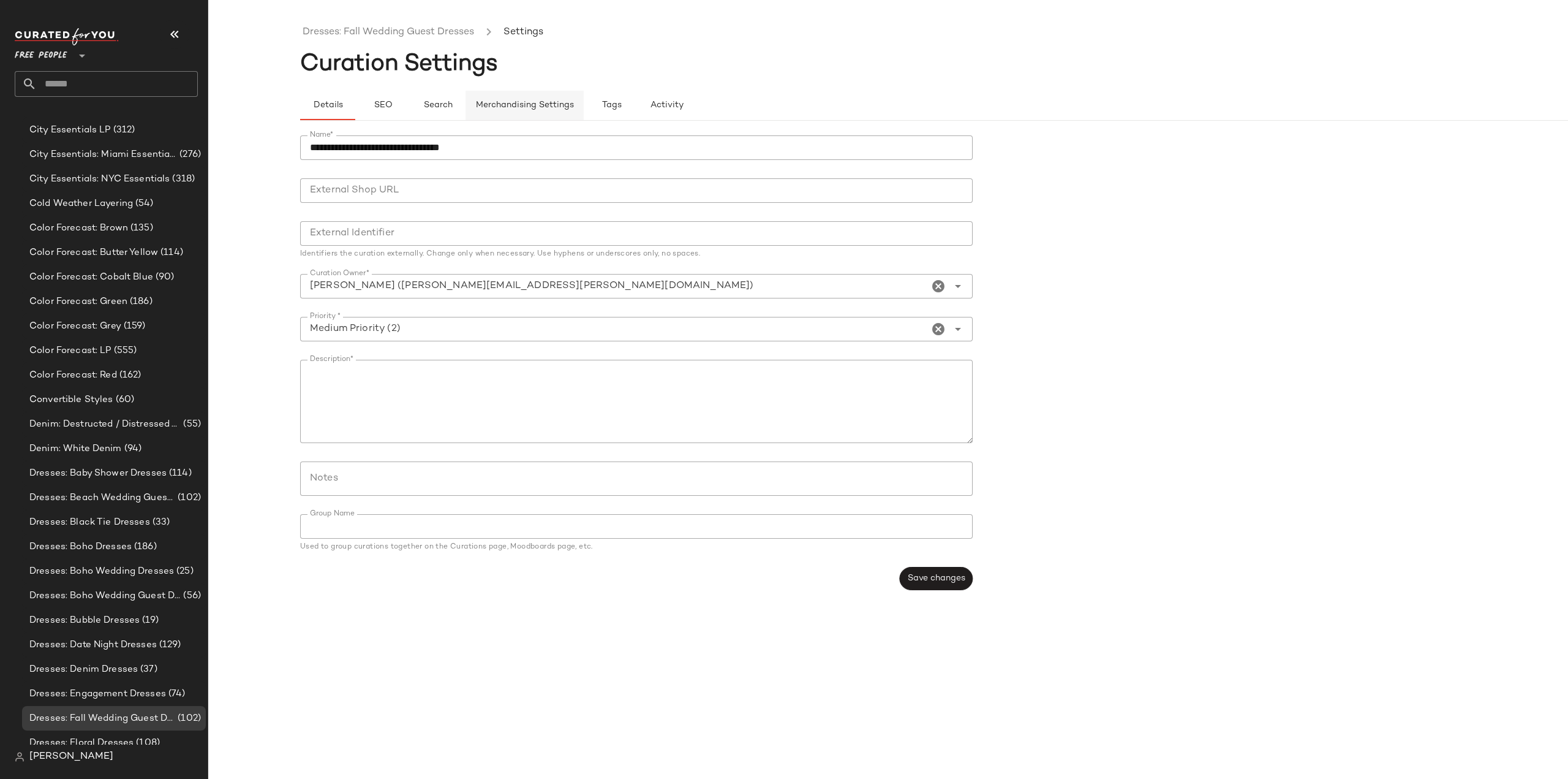
click at [545, 107] on span "Merchandising Settings" at bounding box center [524, 105] width 98 height 9
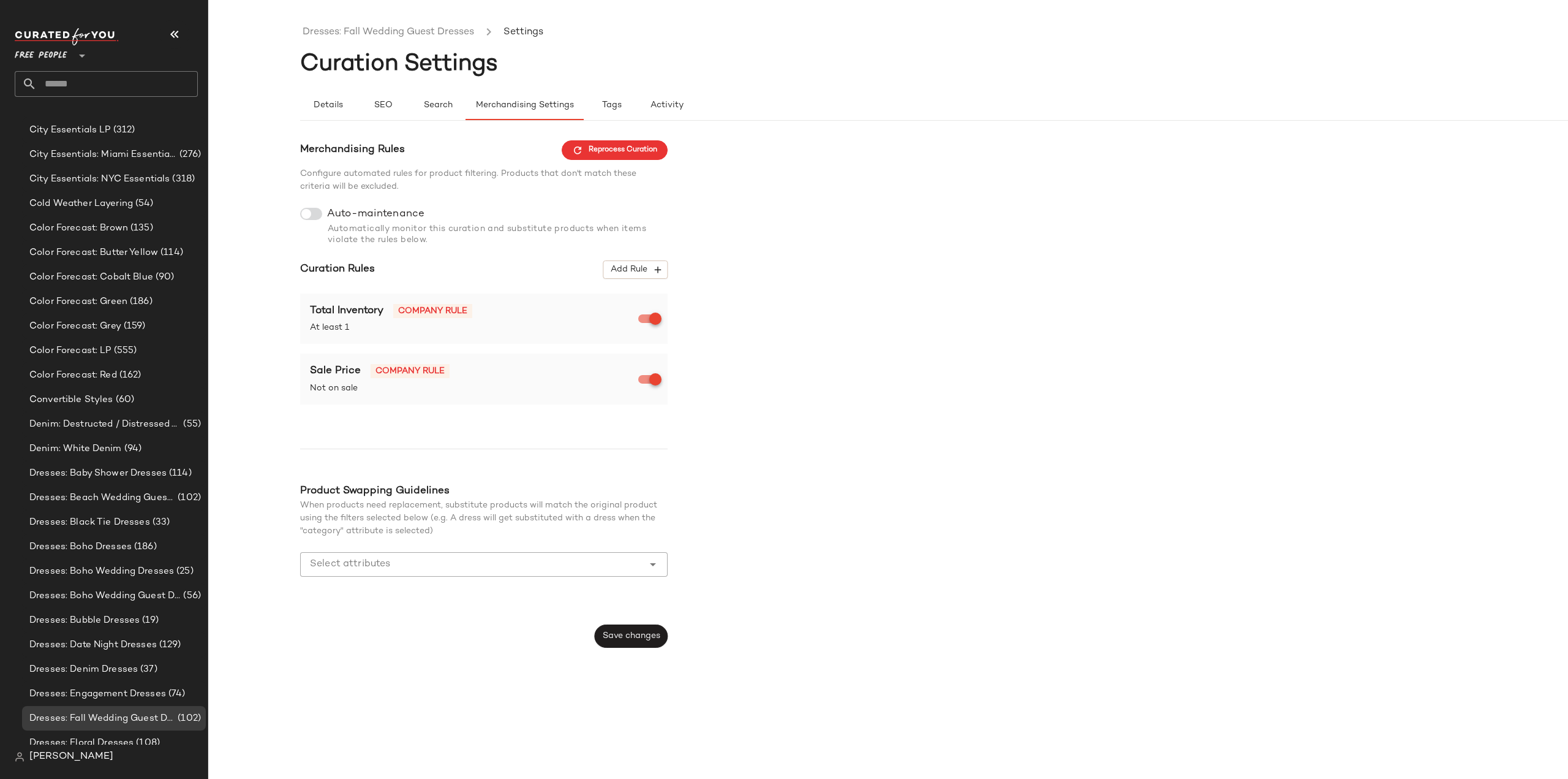
click at [448, 563] on input "Select attributes" at bounding box center [475, 564] width 329 height 15
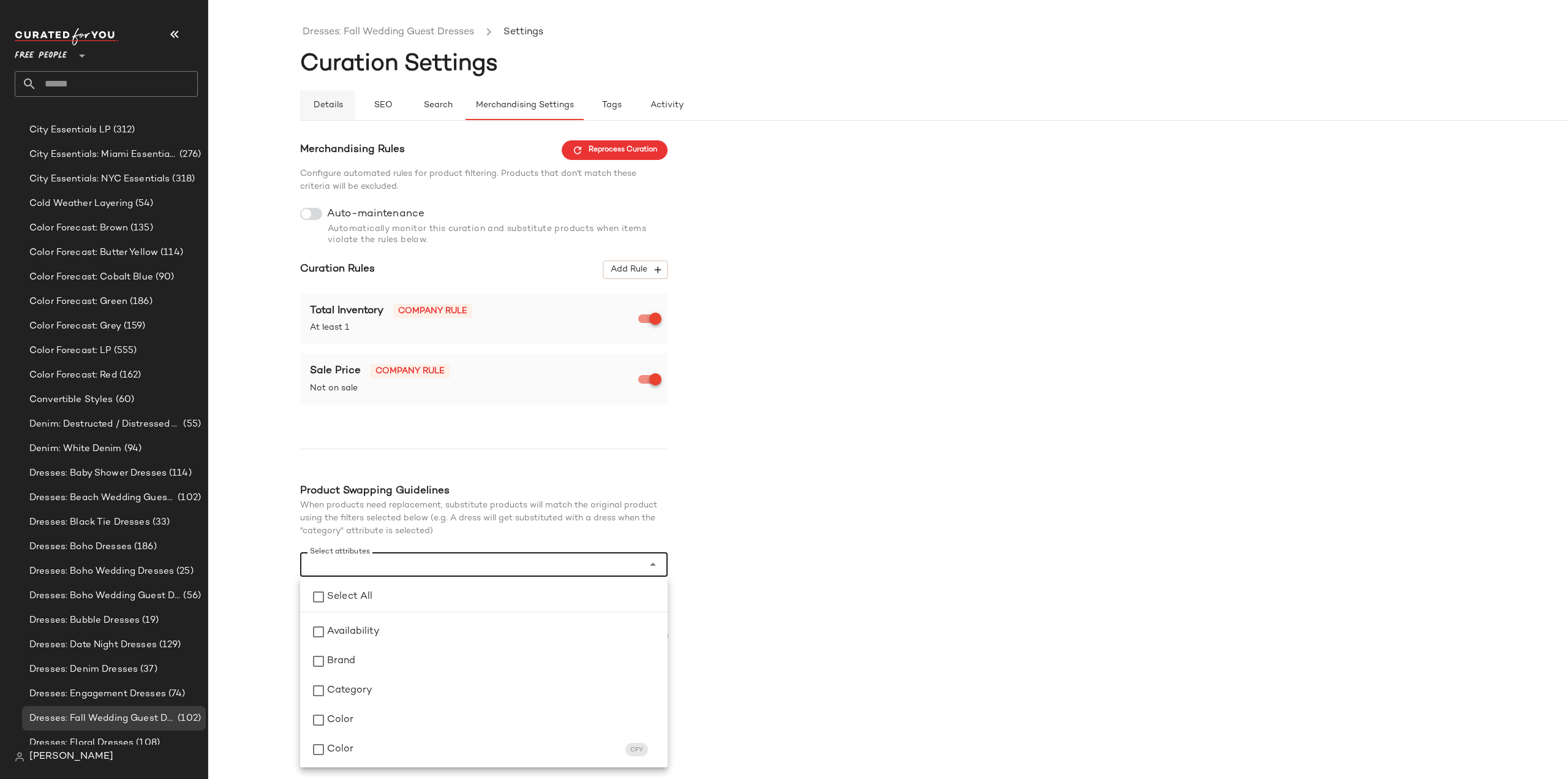
click at [326, 105] on span "Details" at bounding box center [327, 105] width 30 height 9
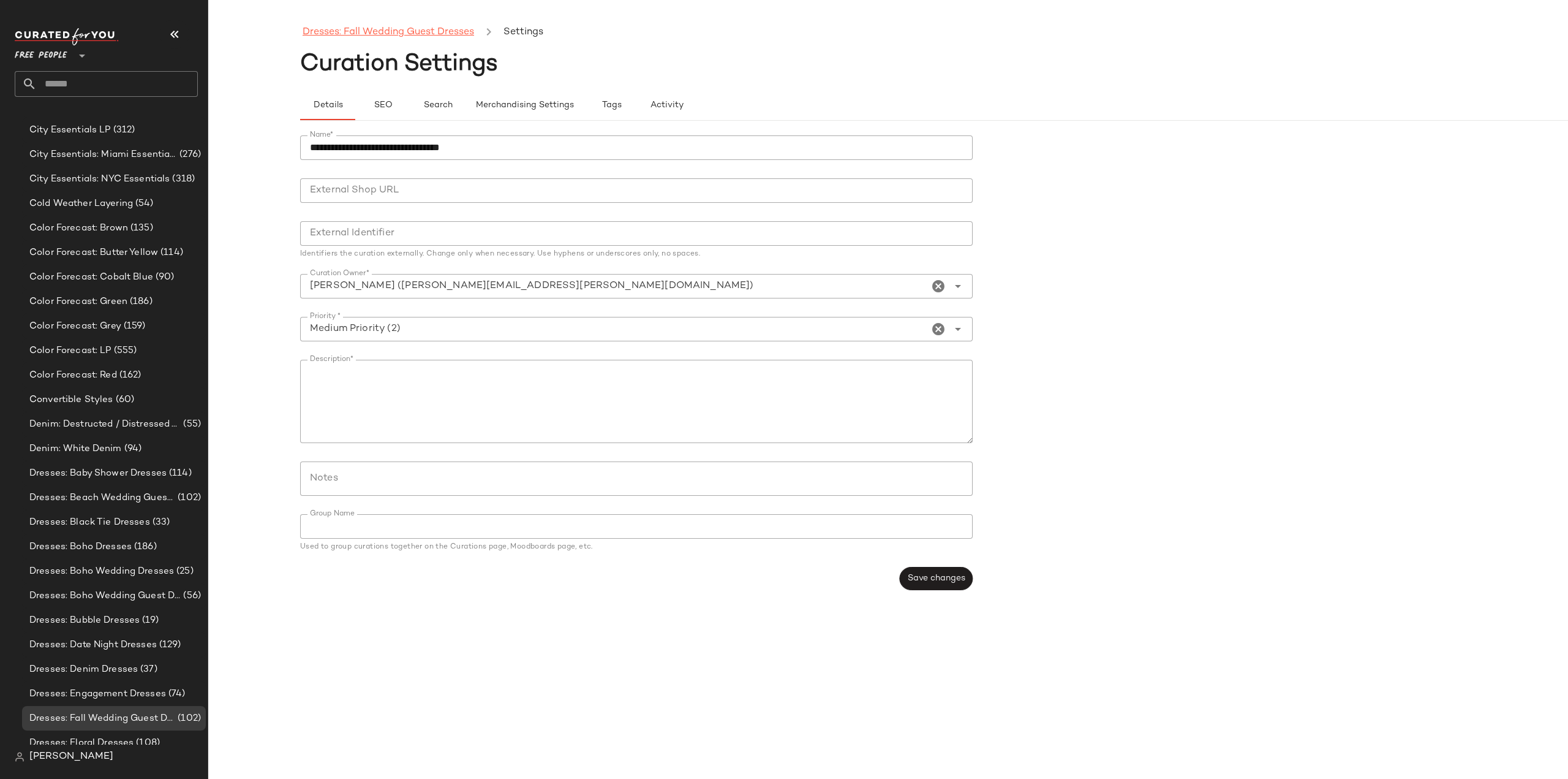
click at [376, 34] on link "Dresses: Fall Wedding Guest Dresses" at bounding box center [388, 32] width 171 height 16
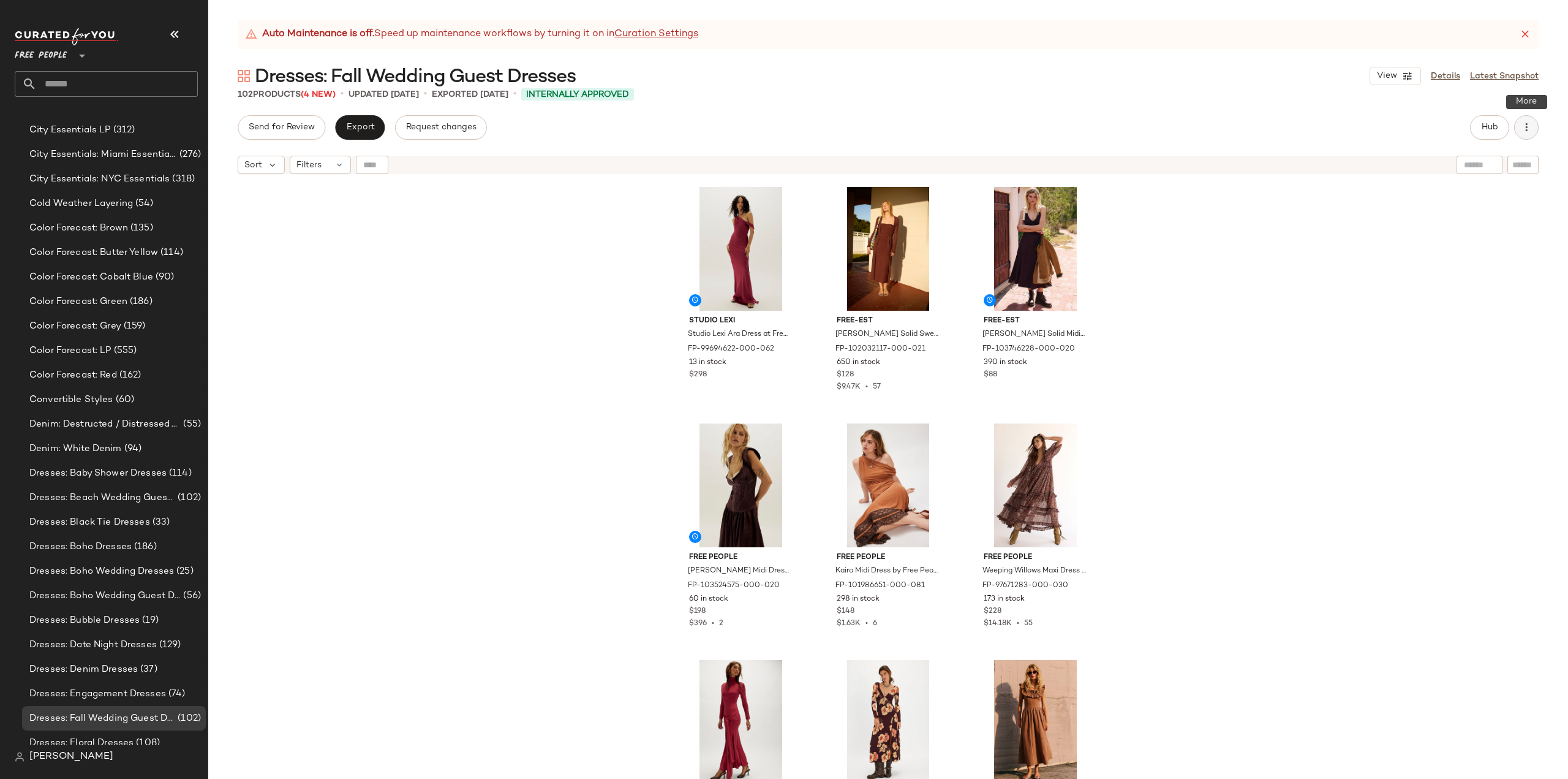
click at [1528, 131] on icon "button" at bounding box center [1526, 127] width 12 height 12
click at [1125, 124] on div "Send for Review Export Request changes Hub" at bounding box center [888, 128] width 1301 height 25
click at [1492, 126] on span "Hub" at bounding box center [1489, 127] width 17 height 9
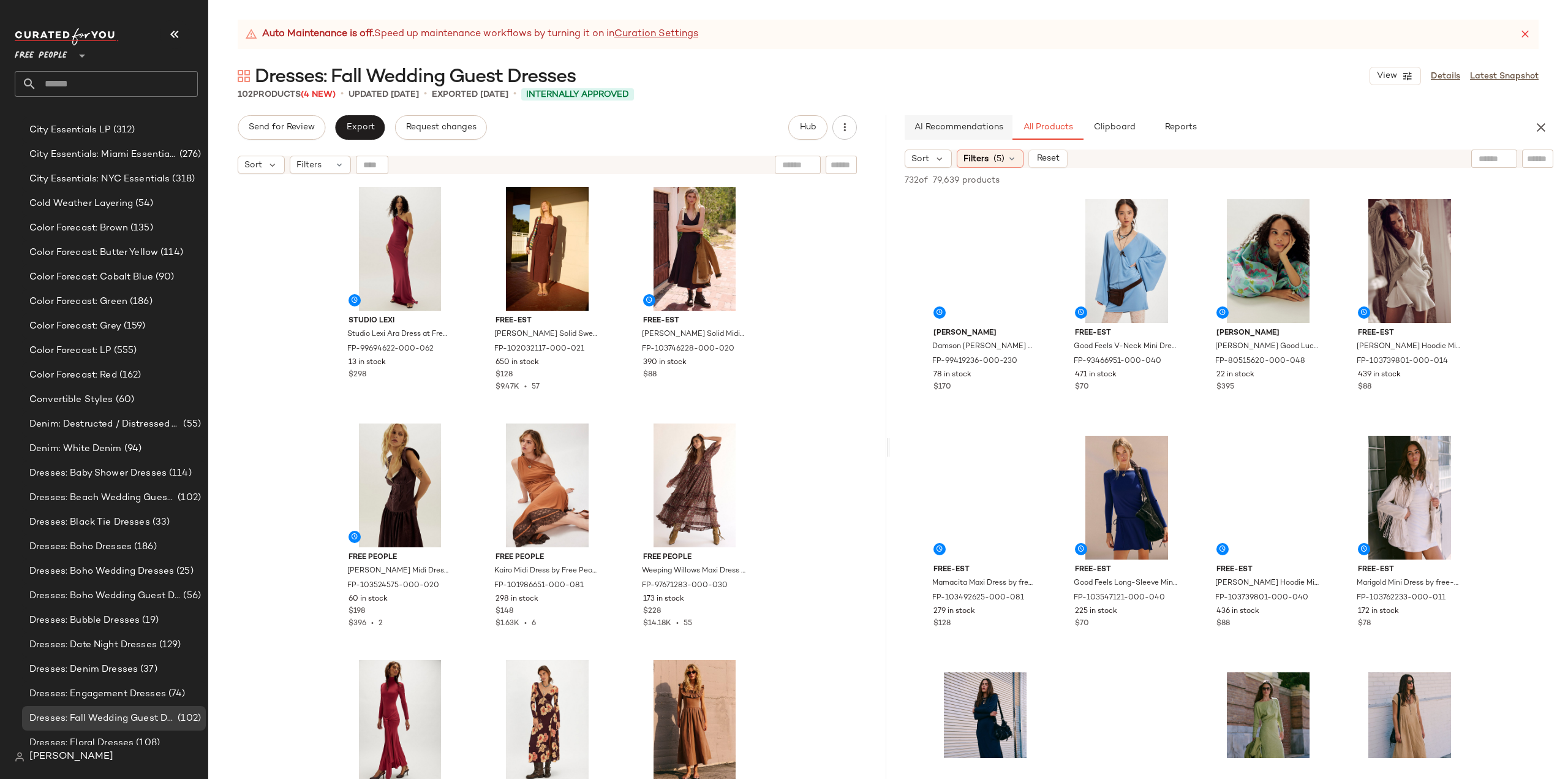
click at [963, 124] on span "AI Recommendations" at bounding box center [959, 127] width 90 height 9
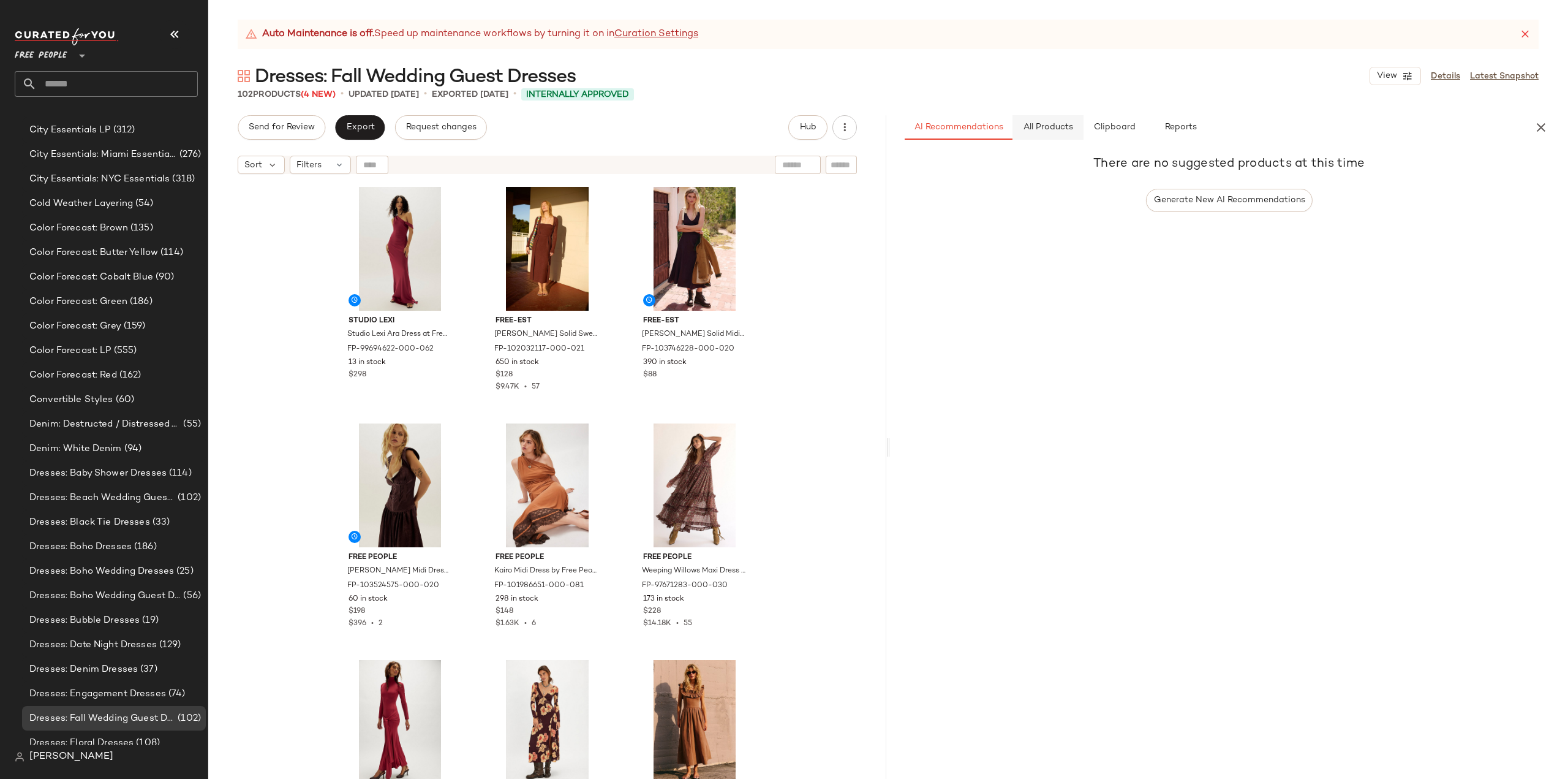
click at [1063, 117] on button "All Products" at bounding box center [1048, 128] width 71 height 25
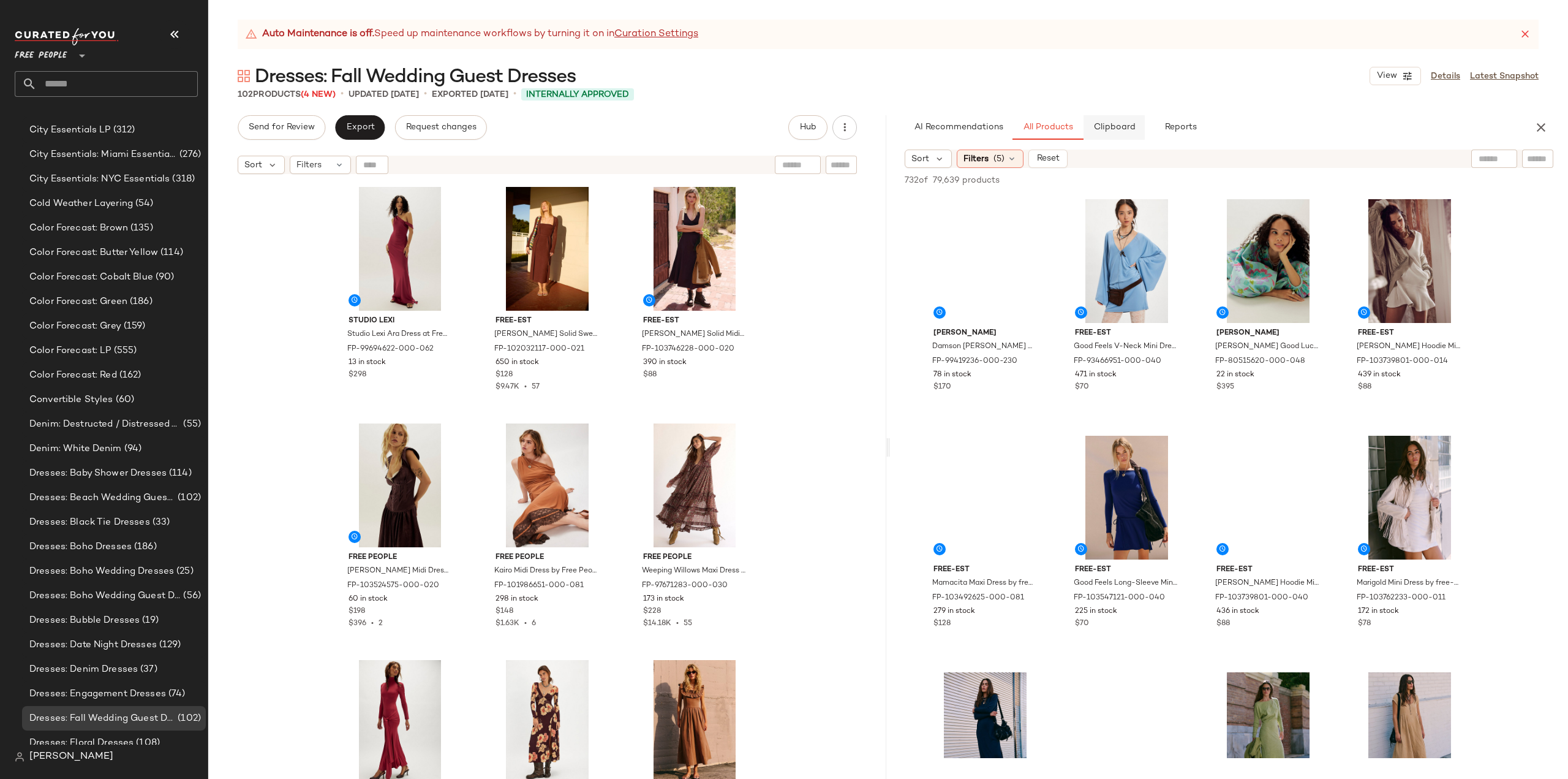
click at [1106, 128] on span "Clipboard" at bounding box center [1114, 127] width 43 height 9
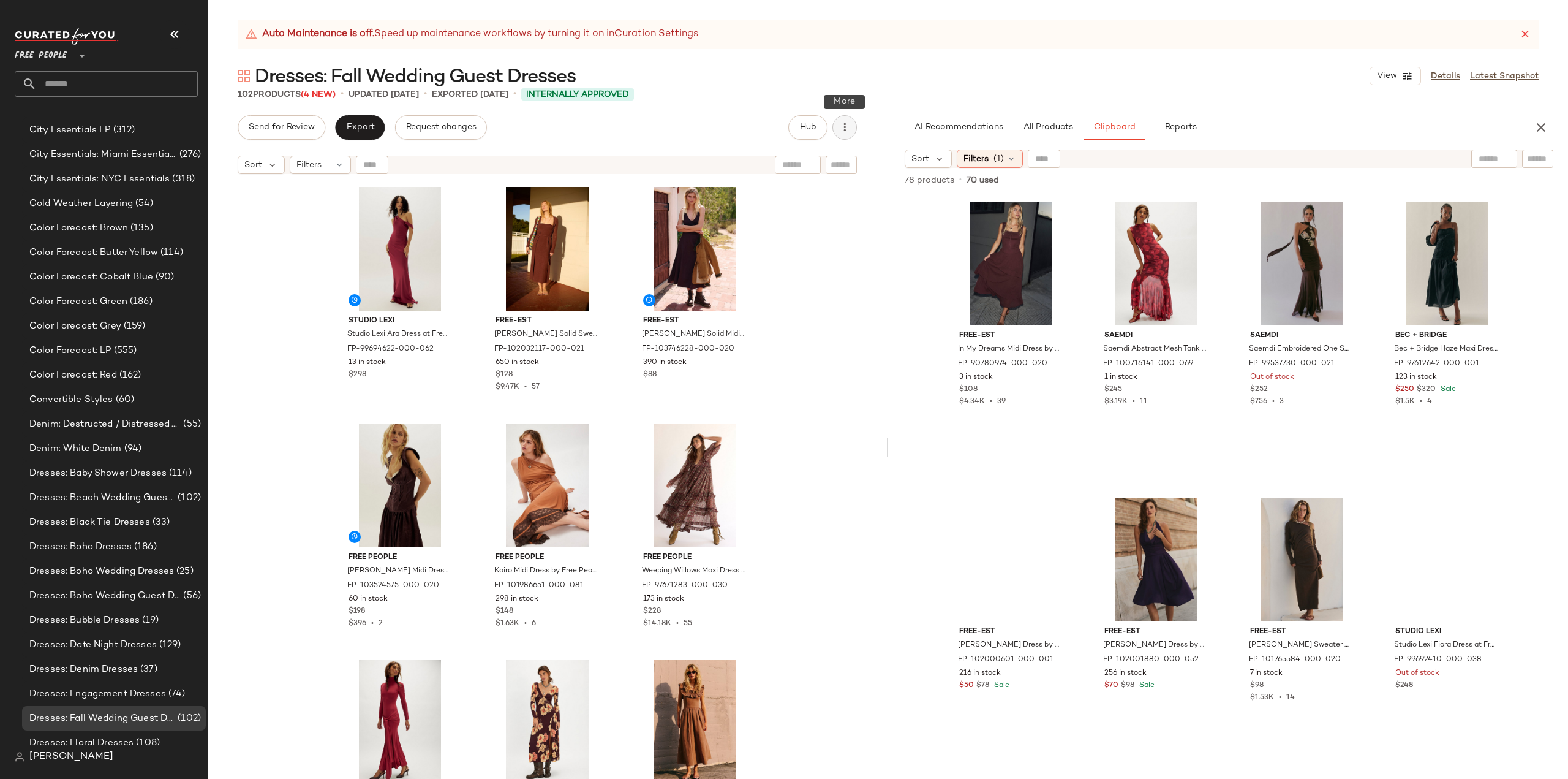
click at [840, 130] on icon "button" at bounding box center [844, 127] width 12 height 12
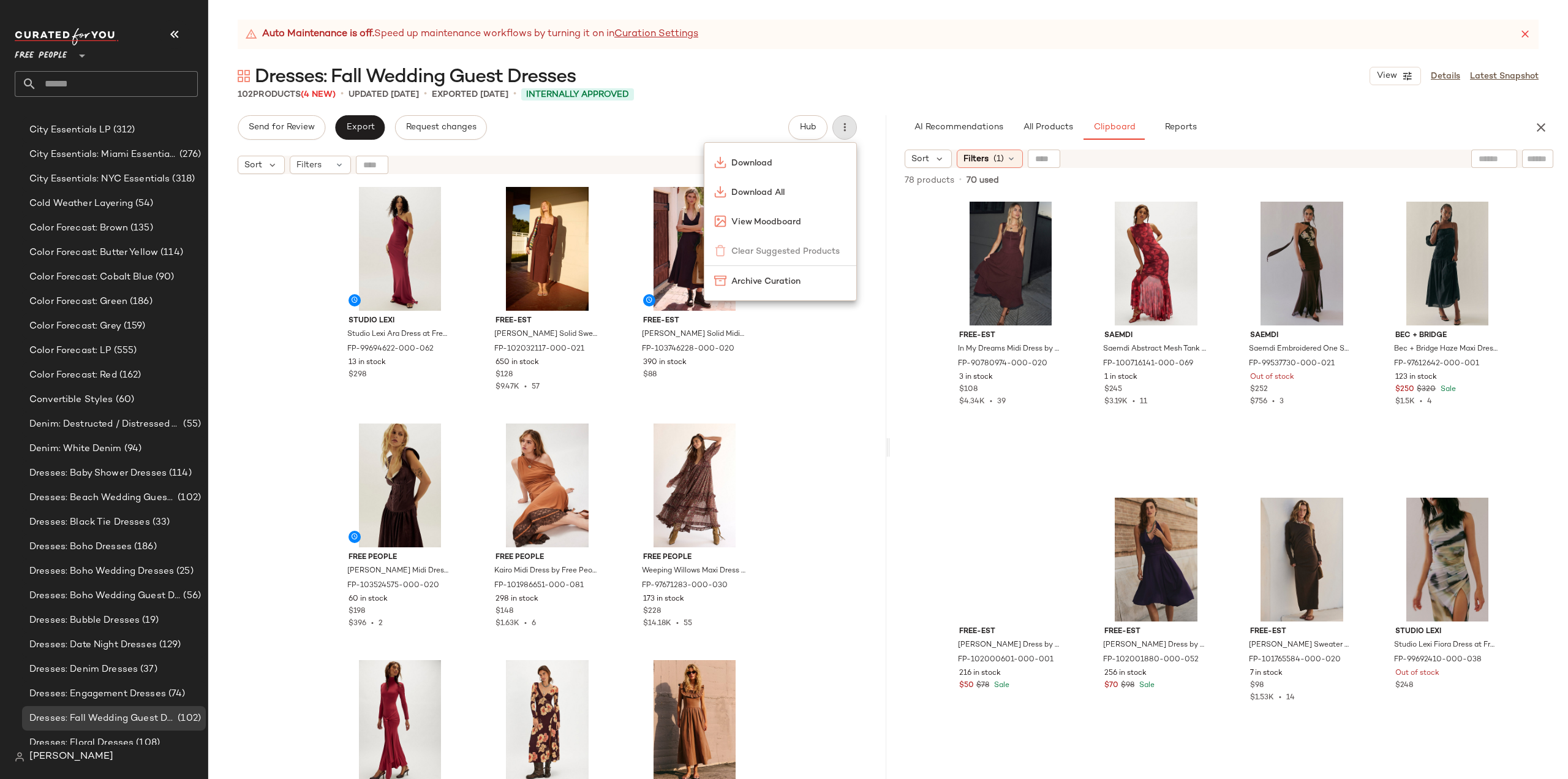
click at [998, 74] on div "Dresses: Fall Wedding Guest Dresses View Details Latest Snapshot" at bounding box center [888, 76] width 1360 height 25
click at [1539, 128] on icon "button" at bounding box center [1542, 128] width 15 height 15
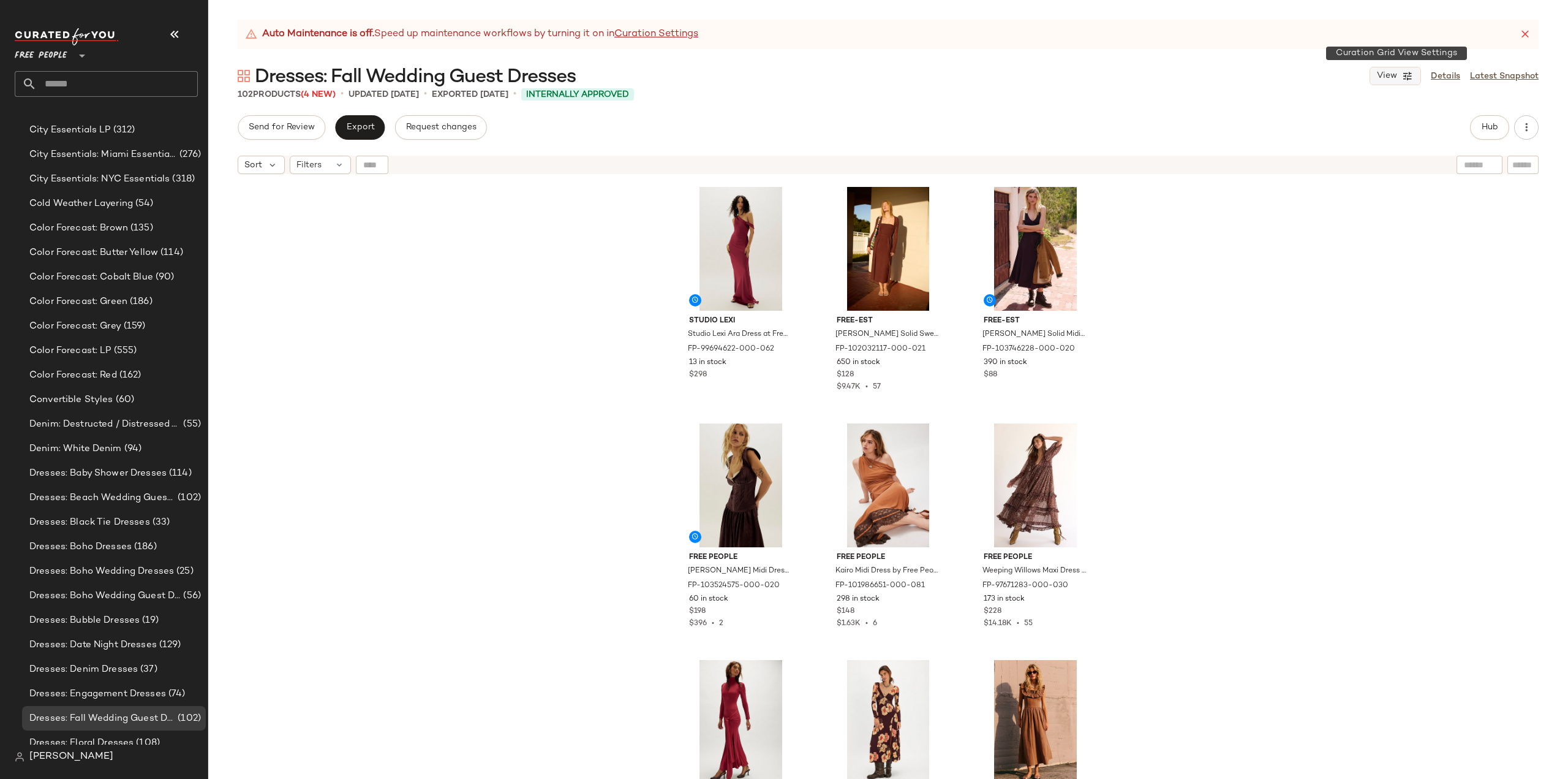
click at [1410, 75] on icon "button" at bounding box center [1408, 76] width 11 height 11
click at [1115, 92] on div "102 Products (4 New) • updated [DATE] • Exported [DATE] • Internally Approved" at bounding box center [888, 94] width 1360 height 12
click at [691, 34] on link "Curation Settings" at bounding box center [656, 34] width 84 height 15
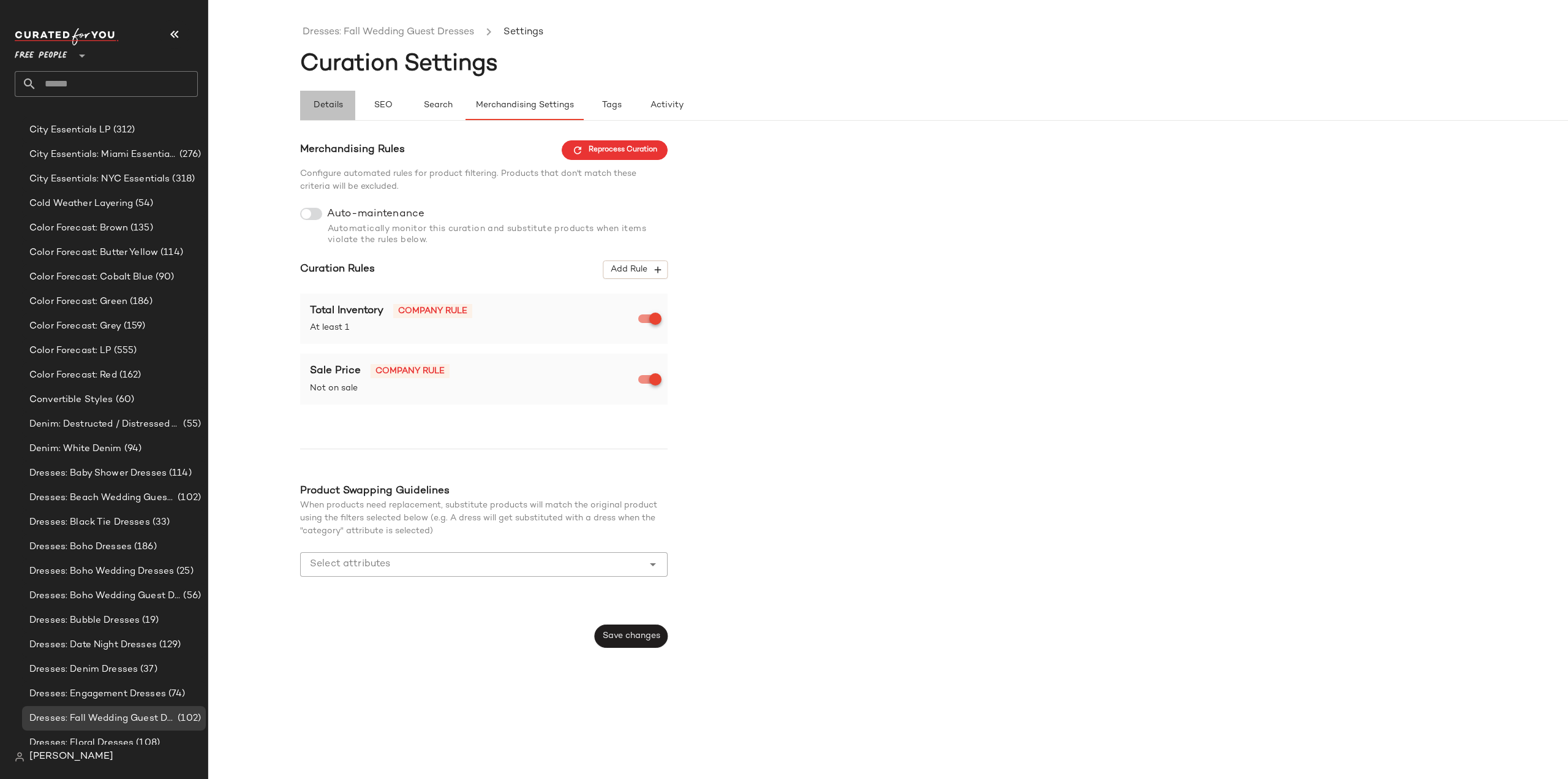
click at [334, 111] on button "Details" at bounding box center [327, 105] width 55 height 29
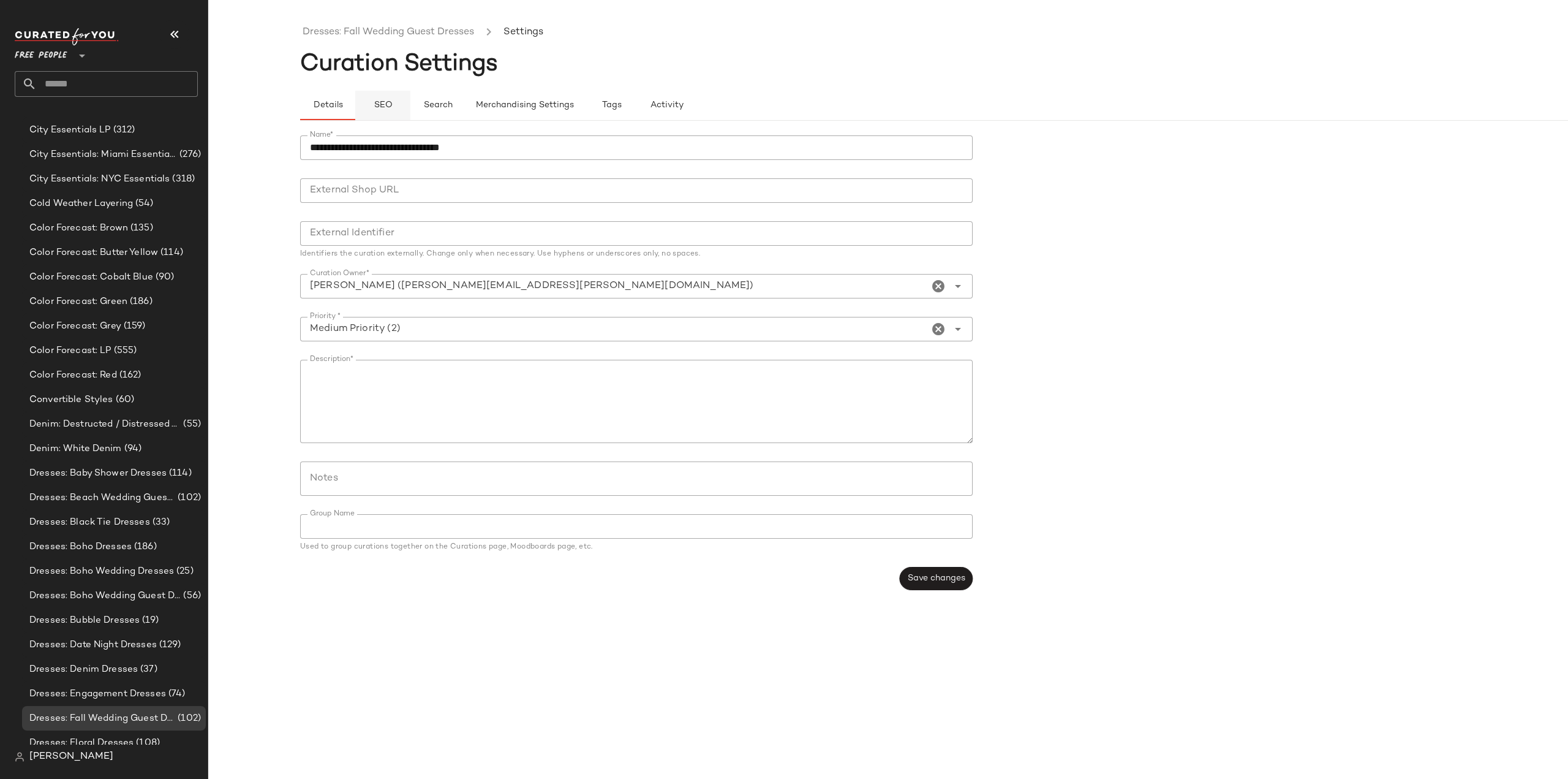
click at [379, 103] on span "SEO" at bounding box center [382, 105] width 19 height 9
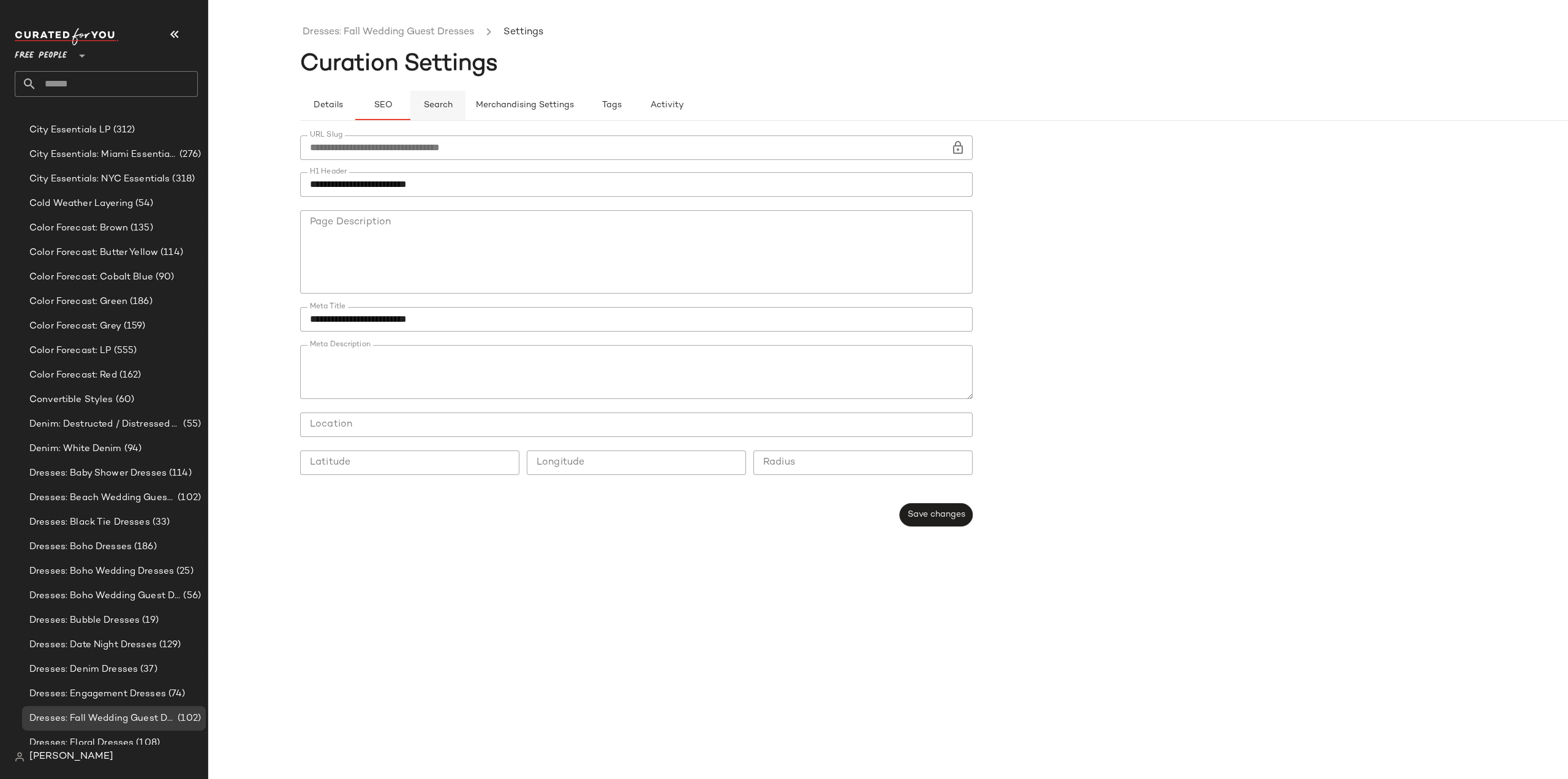
click at [442, 111] on button "Search" at bounding box center [438, 105] width 55 height 29
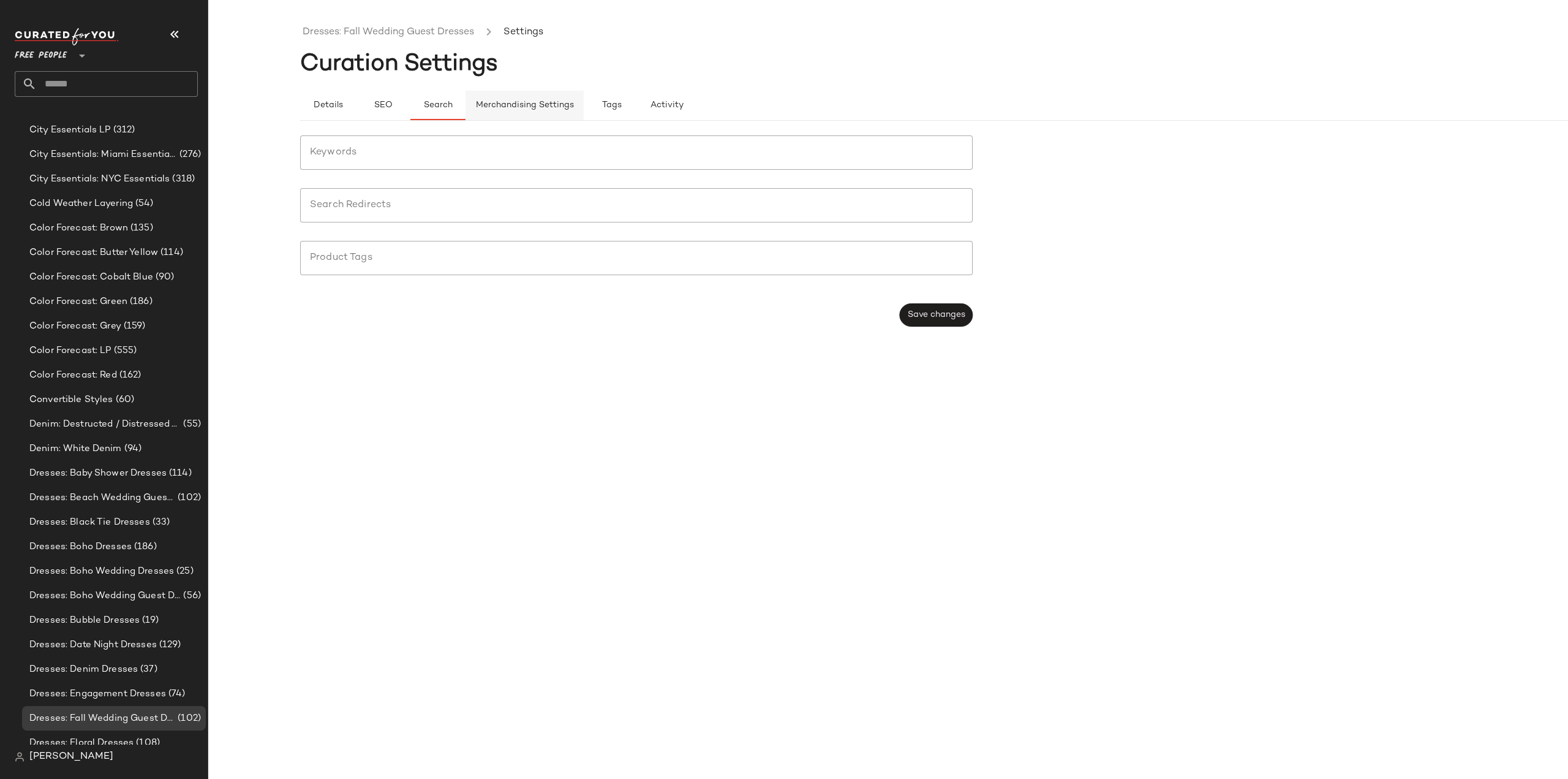
click at [535, 110] on span "Merchandising Settings" at bounding box center [524, 105] width 98 height 9
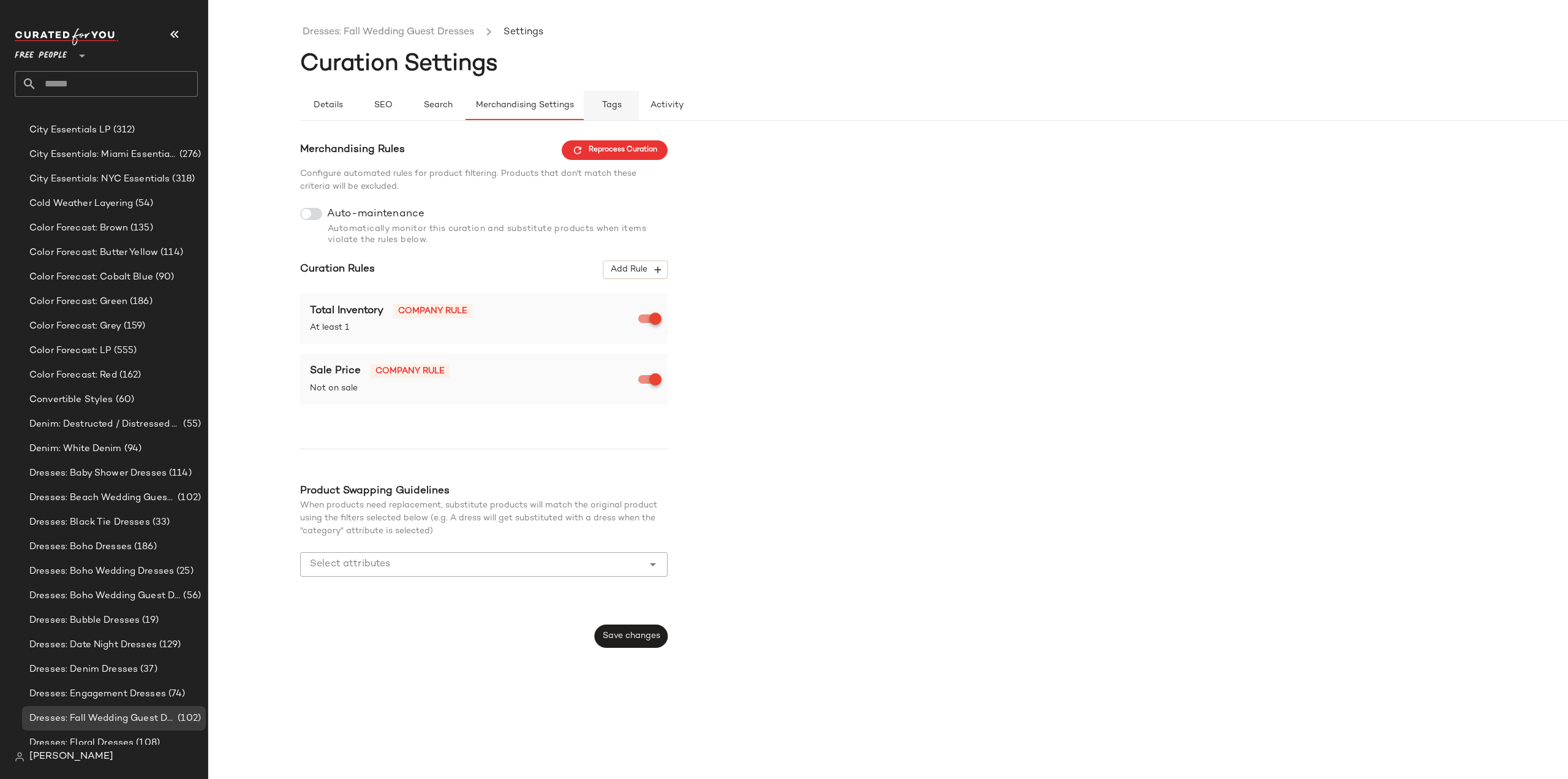
click at [621, 107] on button "Tags" at bounding box center [611, 105] width 55 height 29
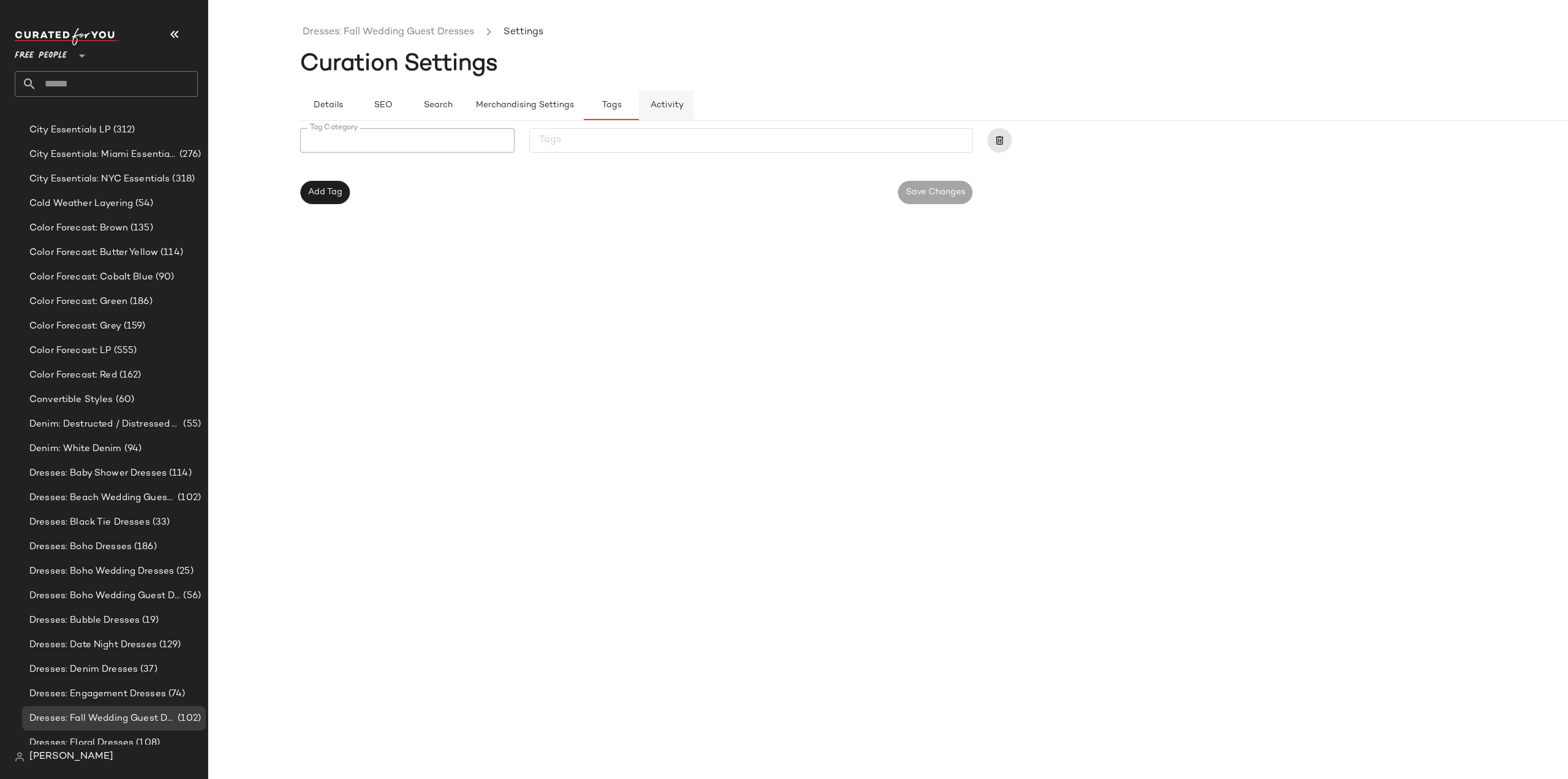
click at [670, 109] on span "Activity" at bounding box center [667, 105] width 34 height 9
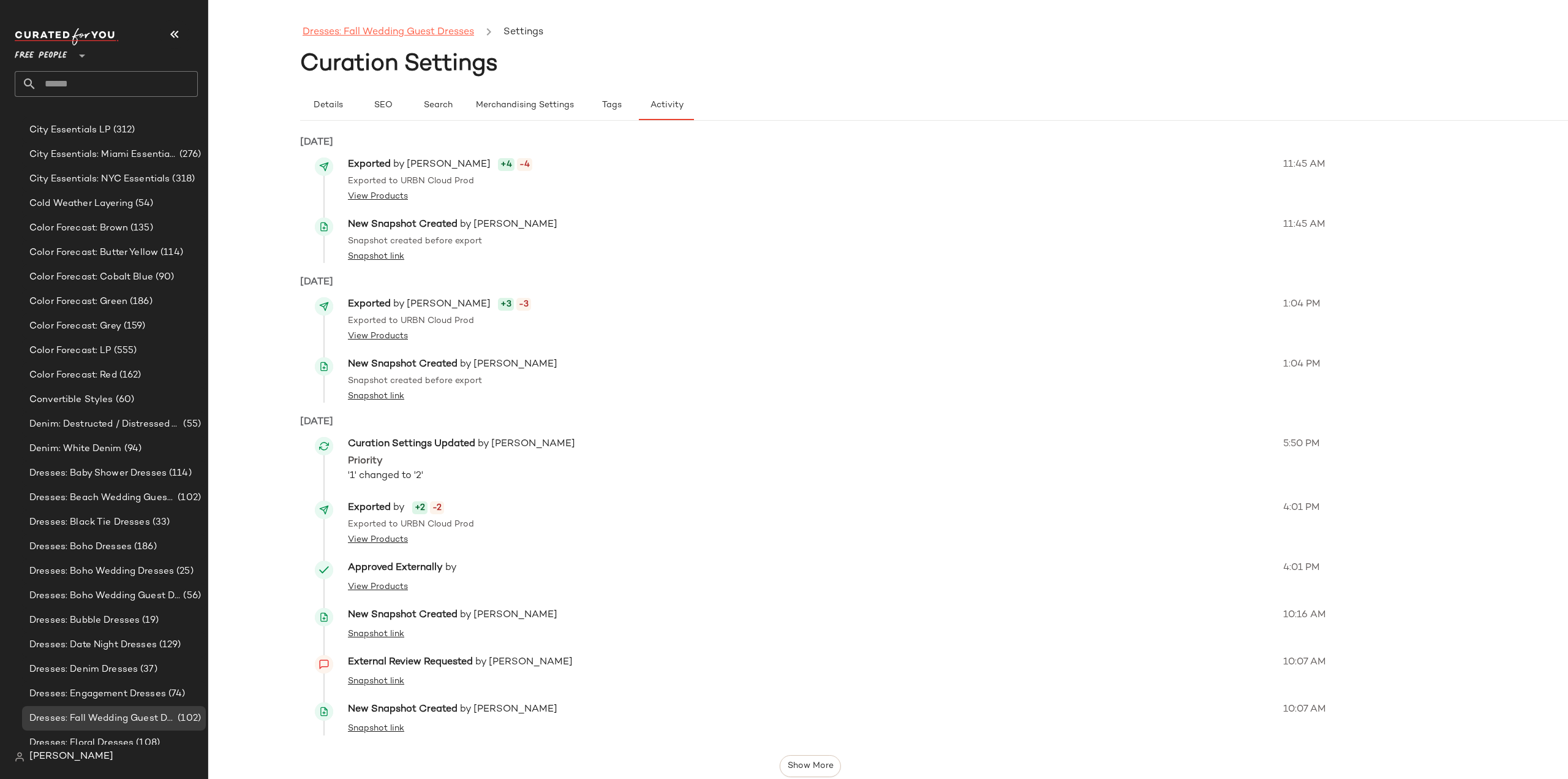
click at [387, 34] on link "Dresses: Fall Wedding Guest Dresses" at bounding box center [388, 32] width 171 height 16
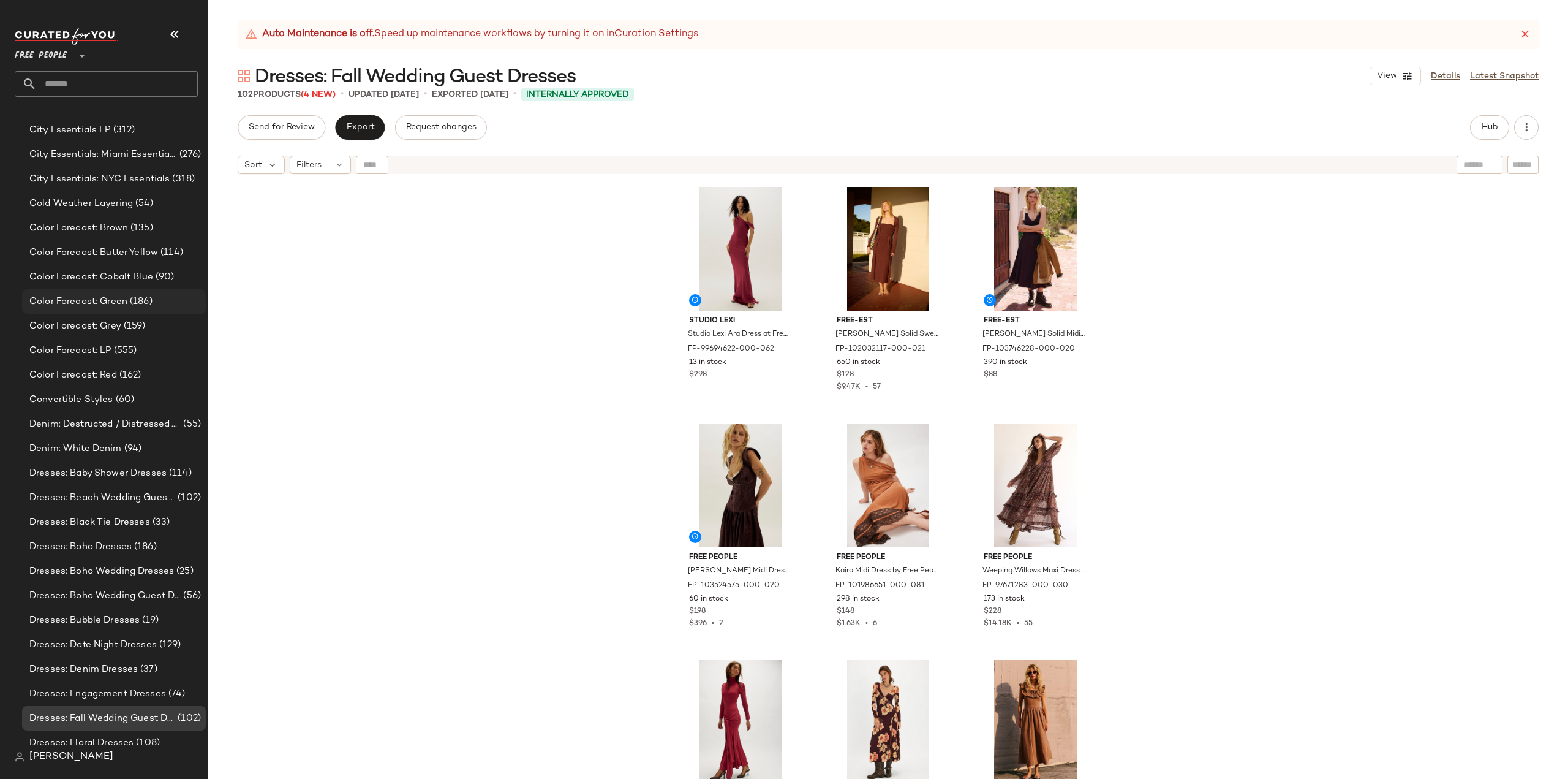
scroll to position [1480, 0]
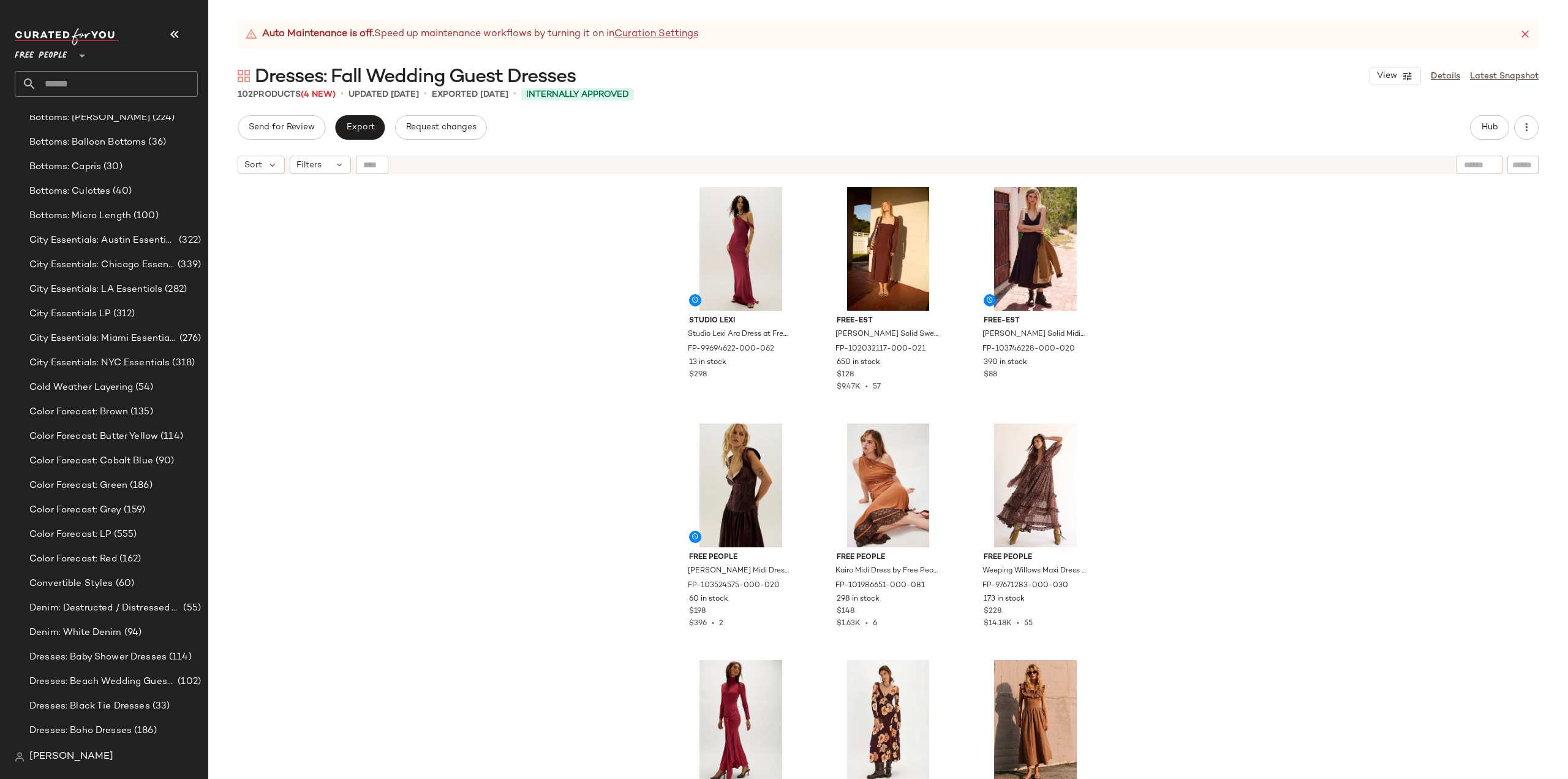
click at [62, 762] on span "[PERSON_NAME]" at bounding box center [71, 757] width 84 height 15
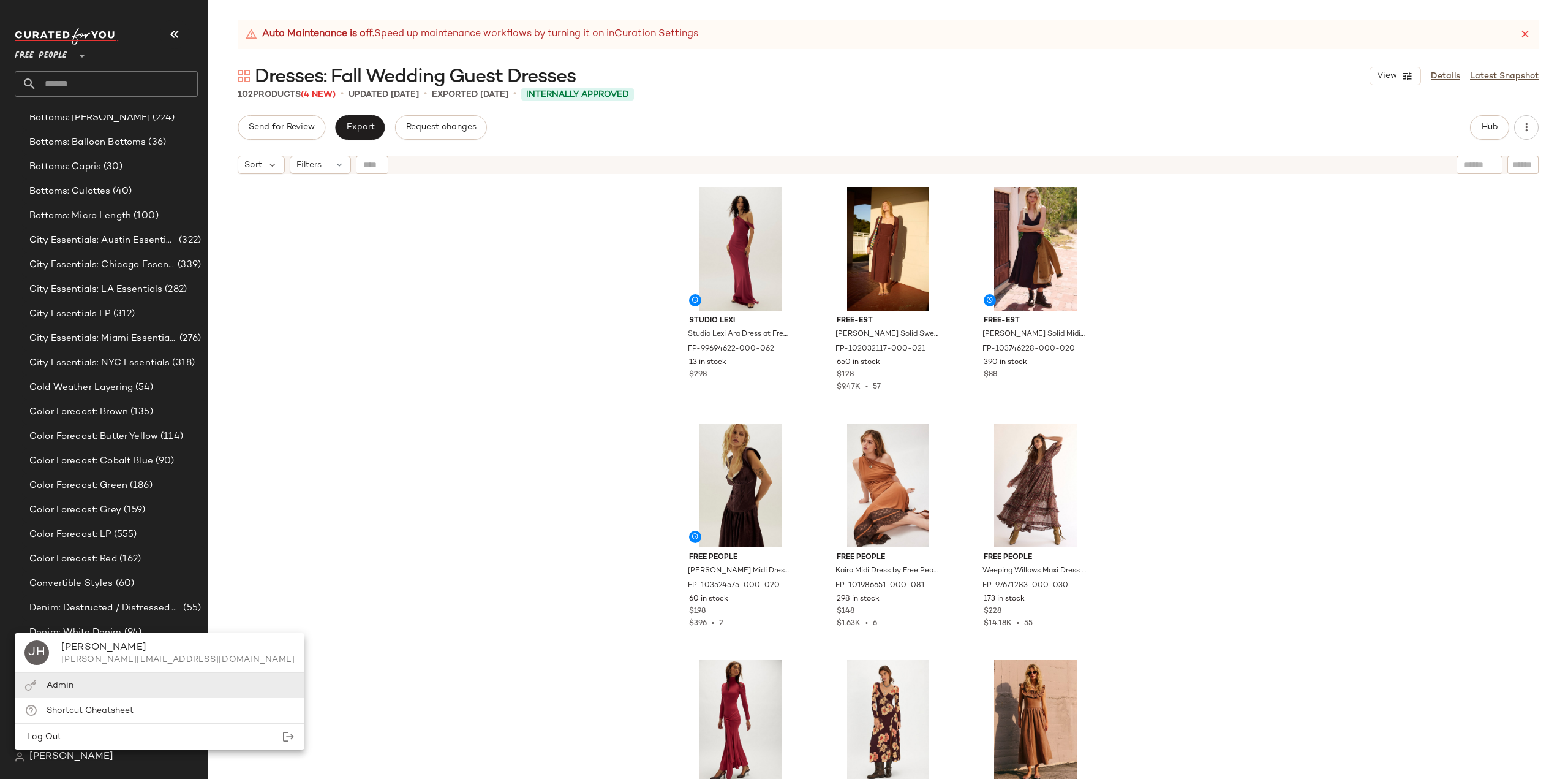
click at [65, 691] on div "Admin" at bounding box center [60, 685] width 26 height 13
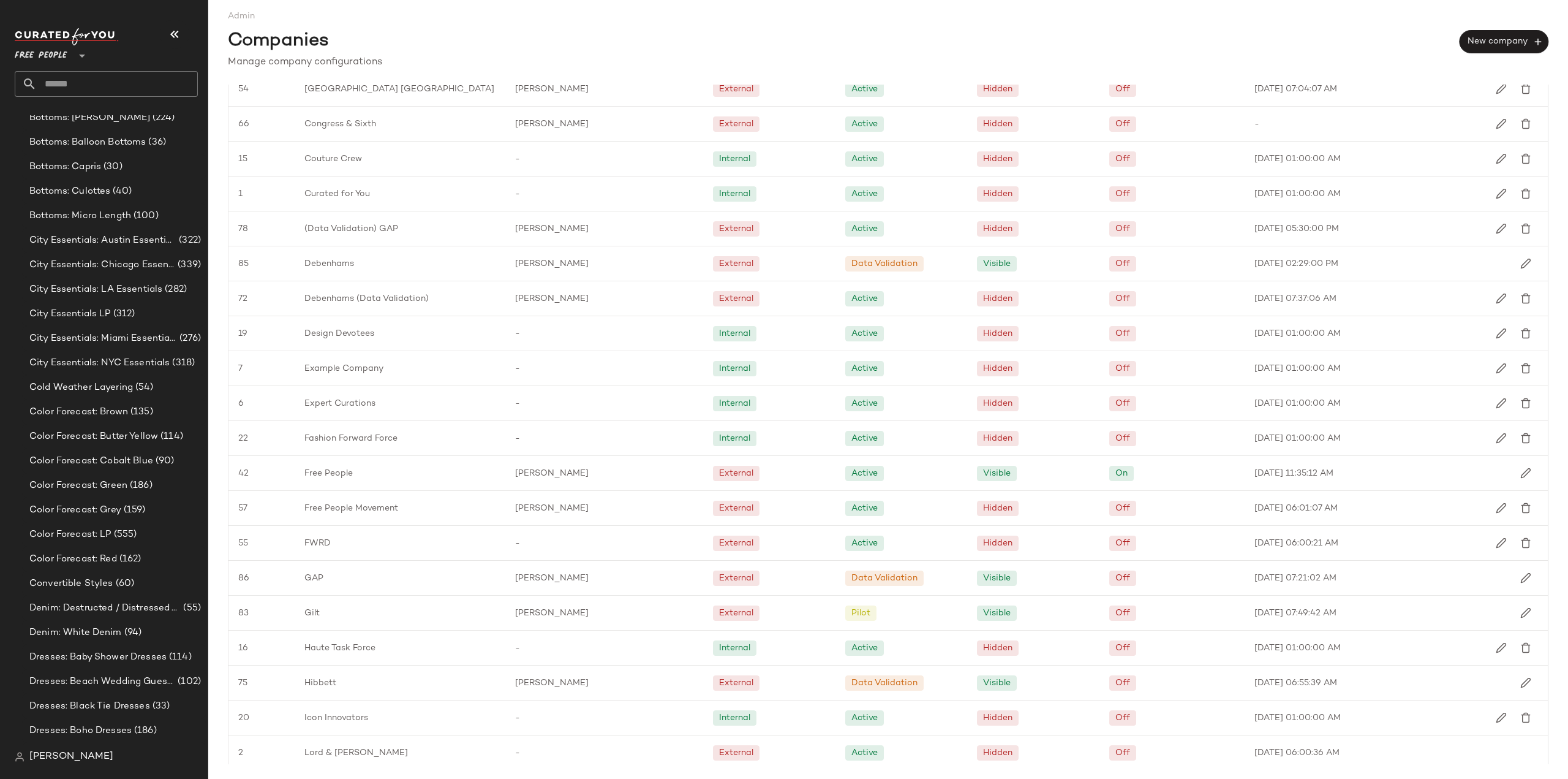
scroll to position [612, 0]
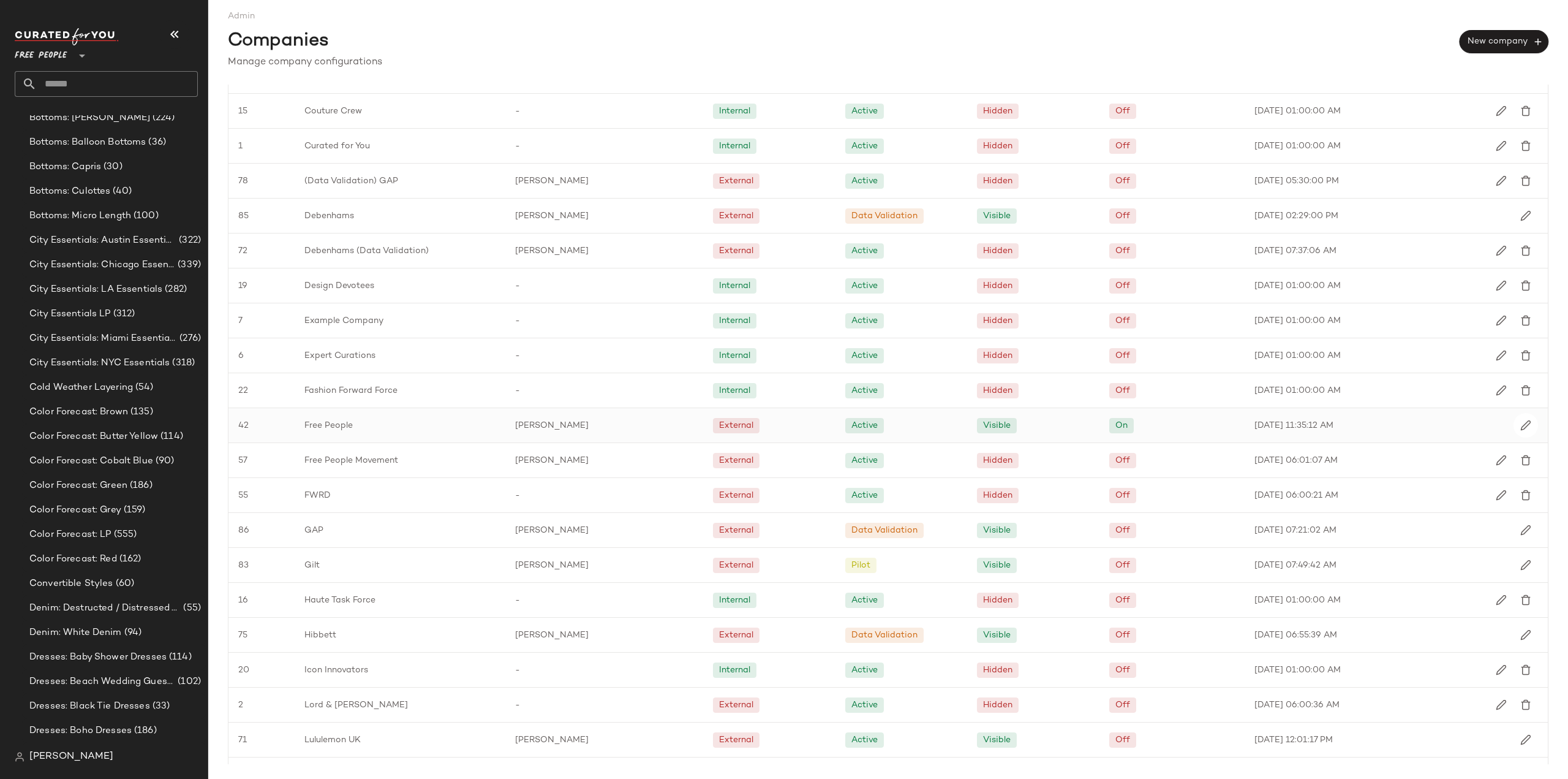
click at [327, 421] on span "Free People" at bounding box center [328, 426] width 48 height 13
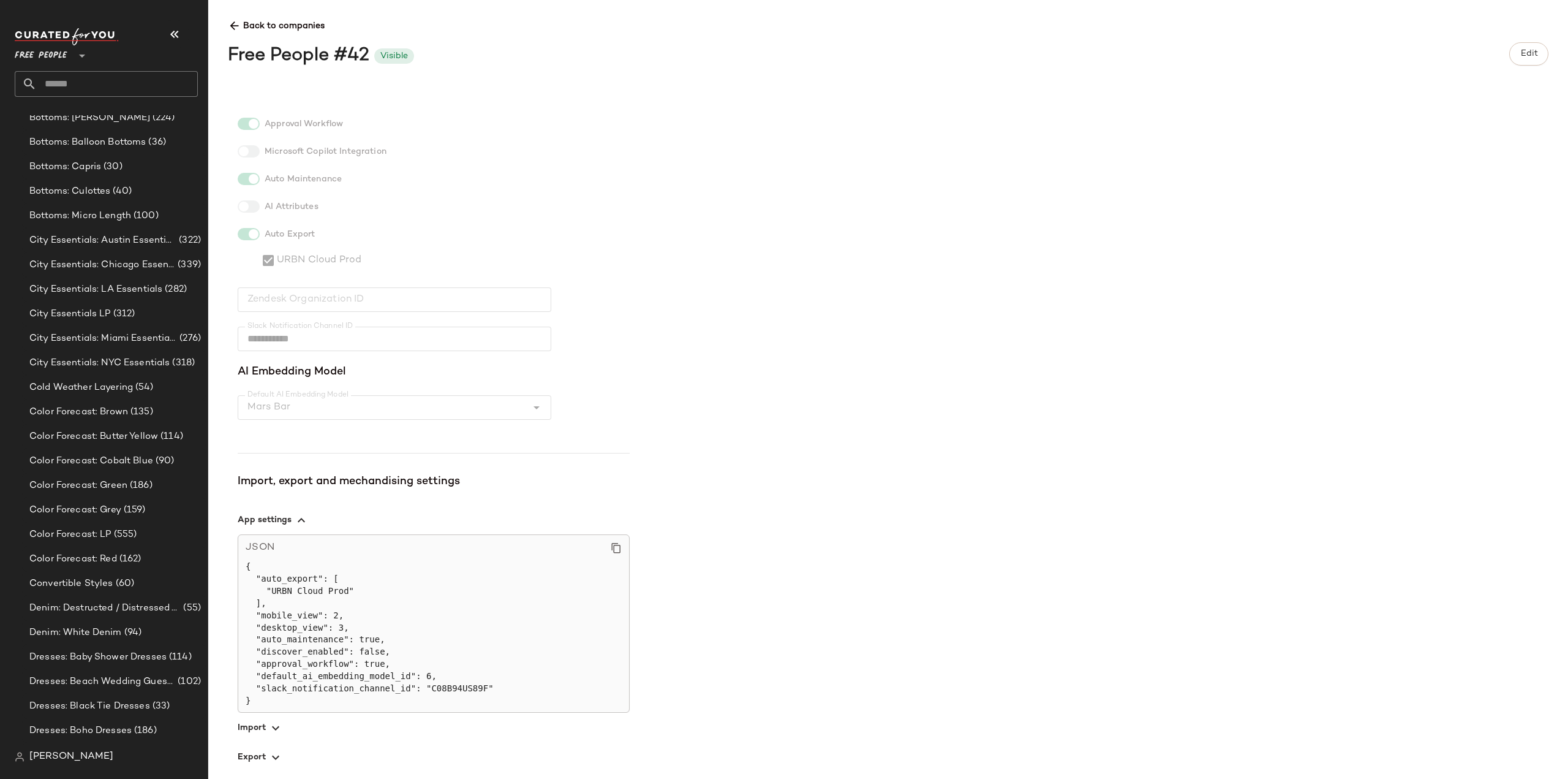
scroll to position [209, 0]
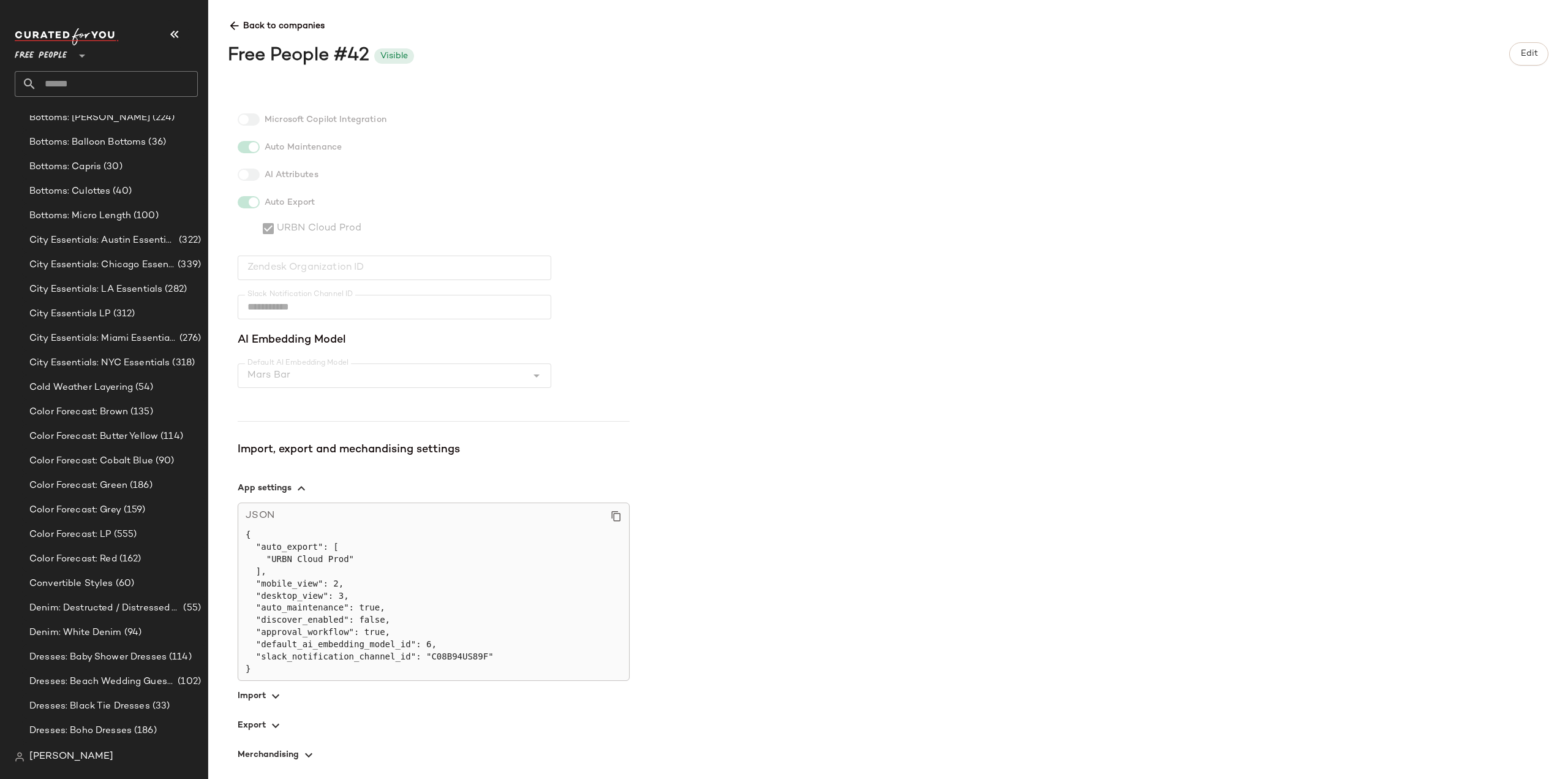
click at [268, 759] on span "button" at bounding box center [433, 753] width 392 height 29
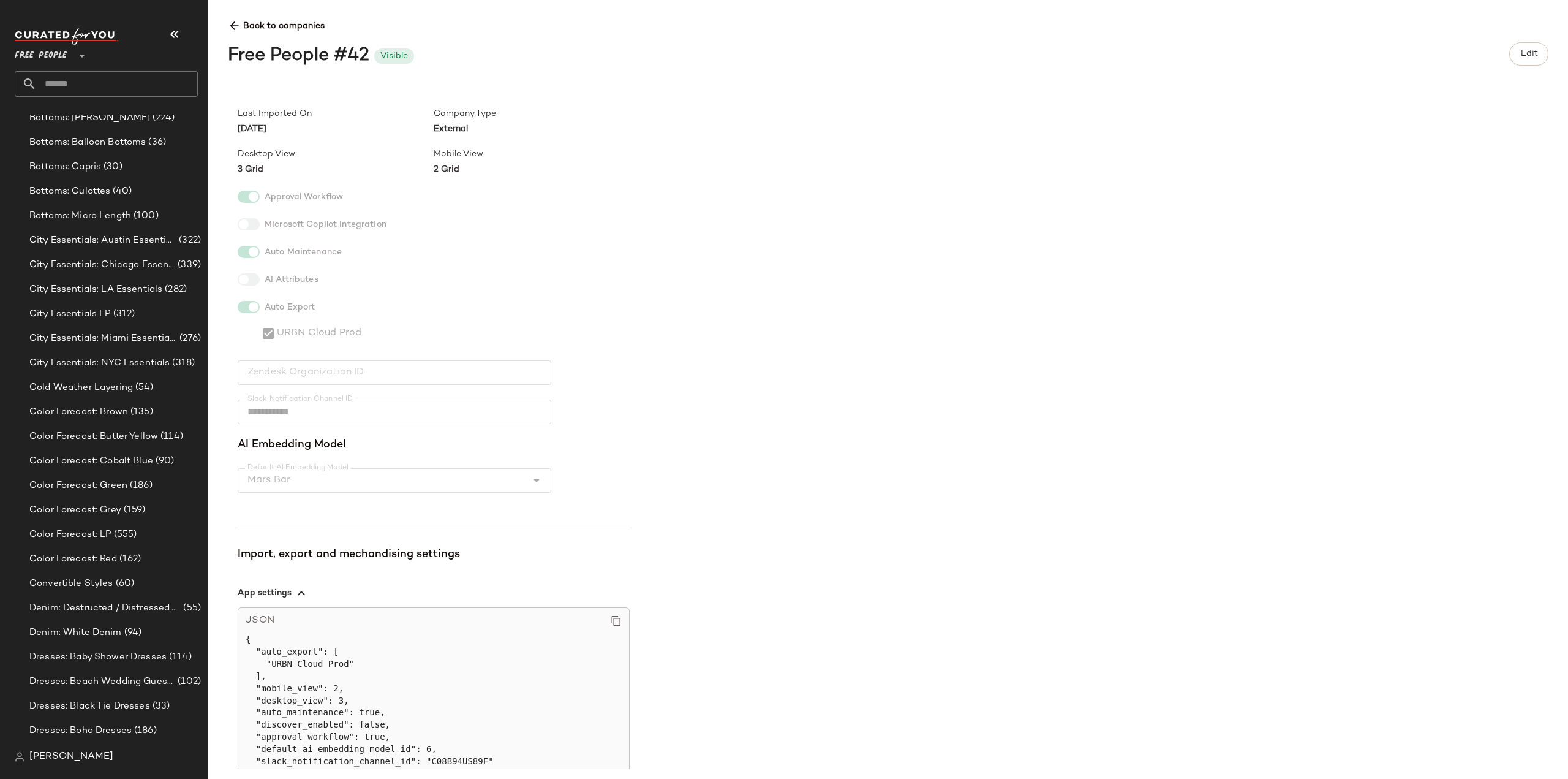
scroll to position [0, 0]
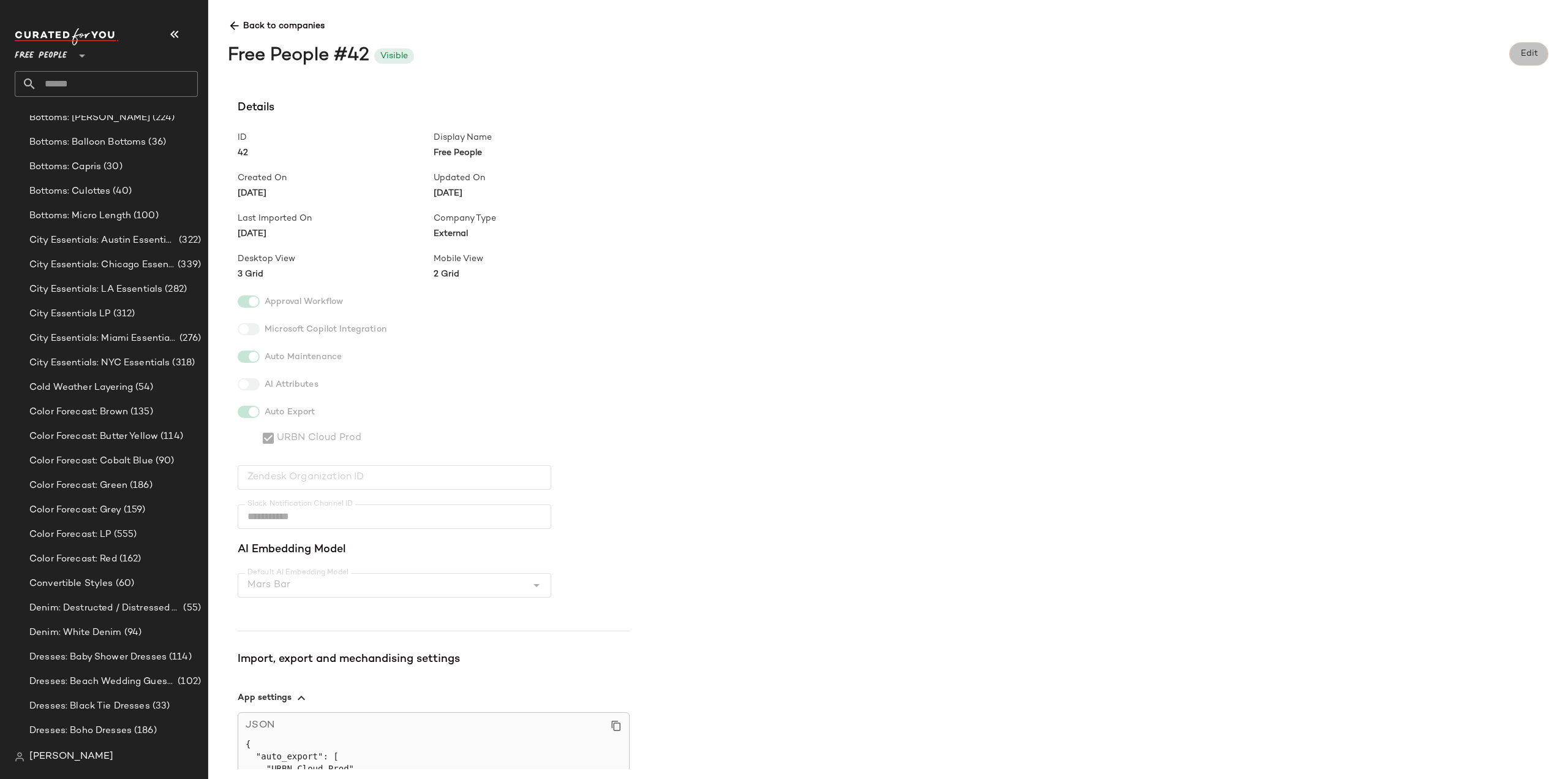
click at [1524, 55] on span "Edit" at bounding box center [1528, 54] width 18 height 9
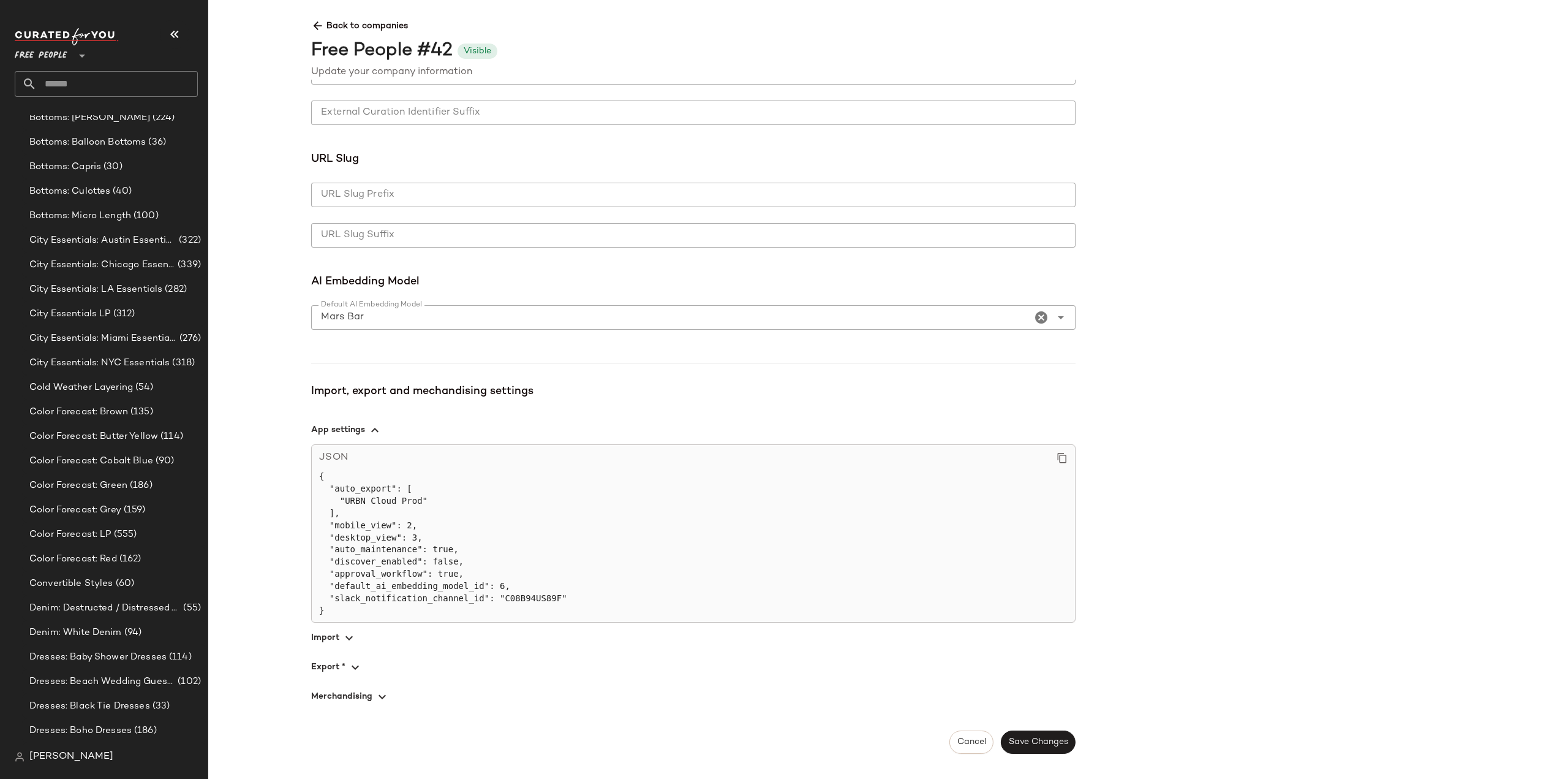
scroll to position [662, 0]
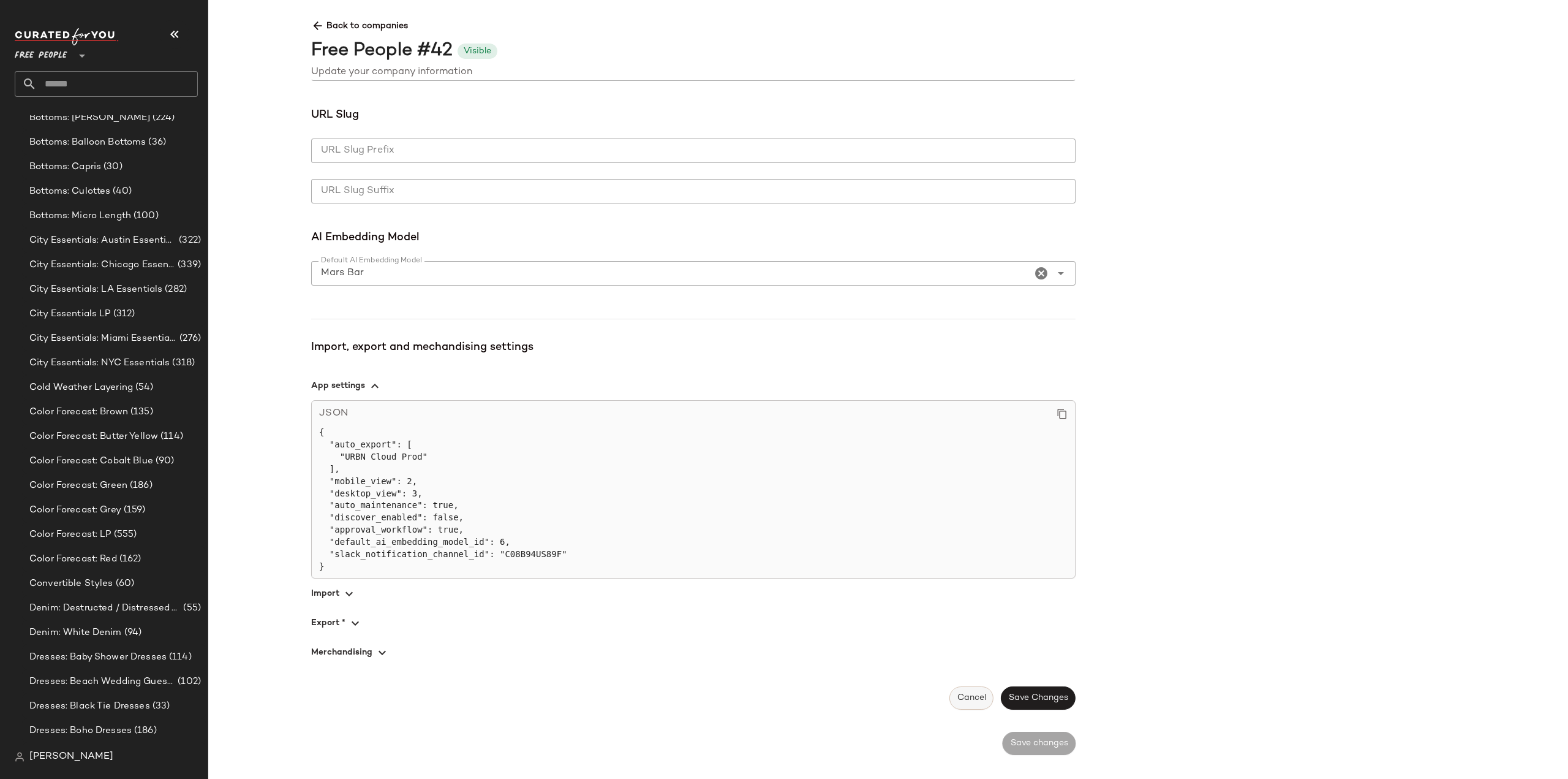
click at [957, 703] on span "Cancel" at bounding box center [971, 698] width 29 height 9
click at [957, 701] on span "Cancel" at bounding box center [971, 698] width 29 height 9
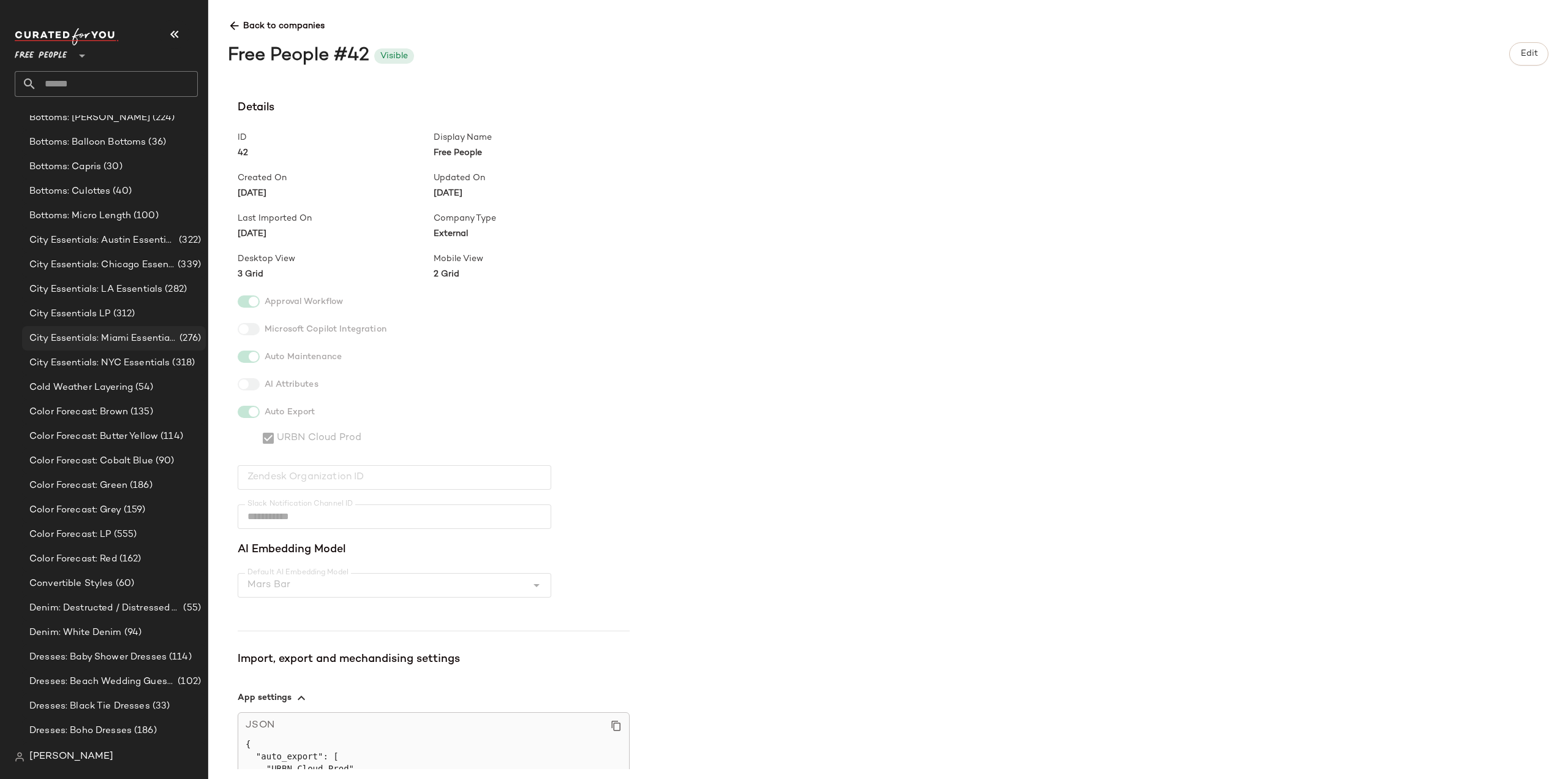
click at [88, 344] on span "City Essentials: Miami Essentials" at bounding box center [103, 338] width 148 height 14
